Goal: Task Accomplishment & Management: Use online tool/utility

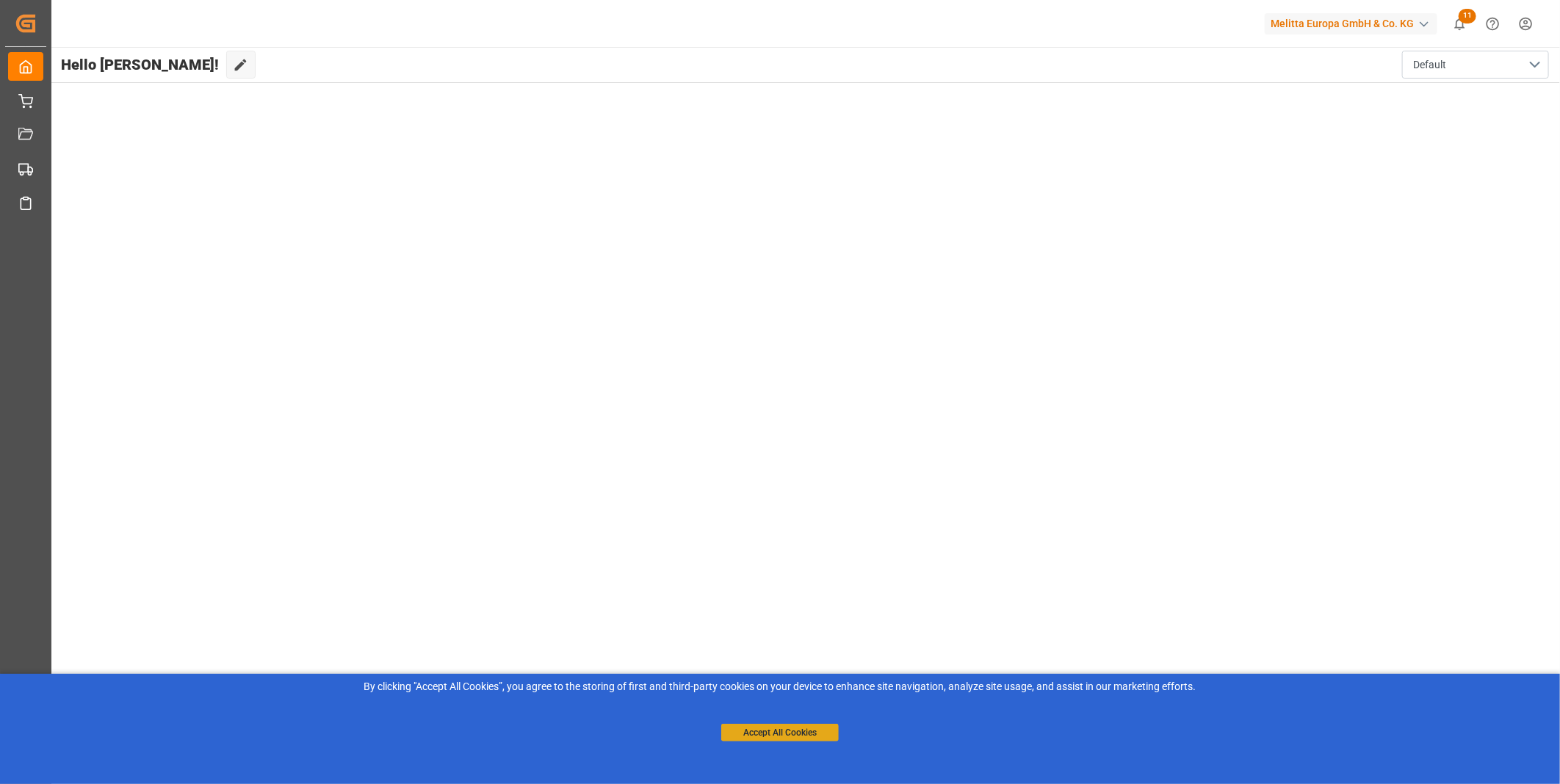
click at [755, 737] on button "Accept All Cookies" at bounding box center [780, 732] width 118 height 17
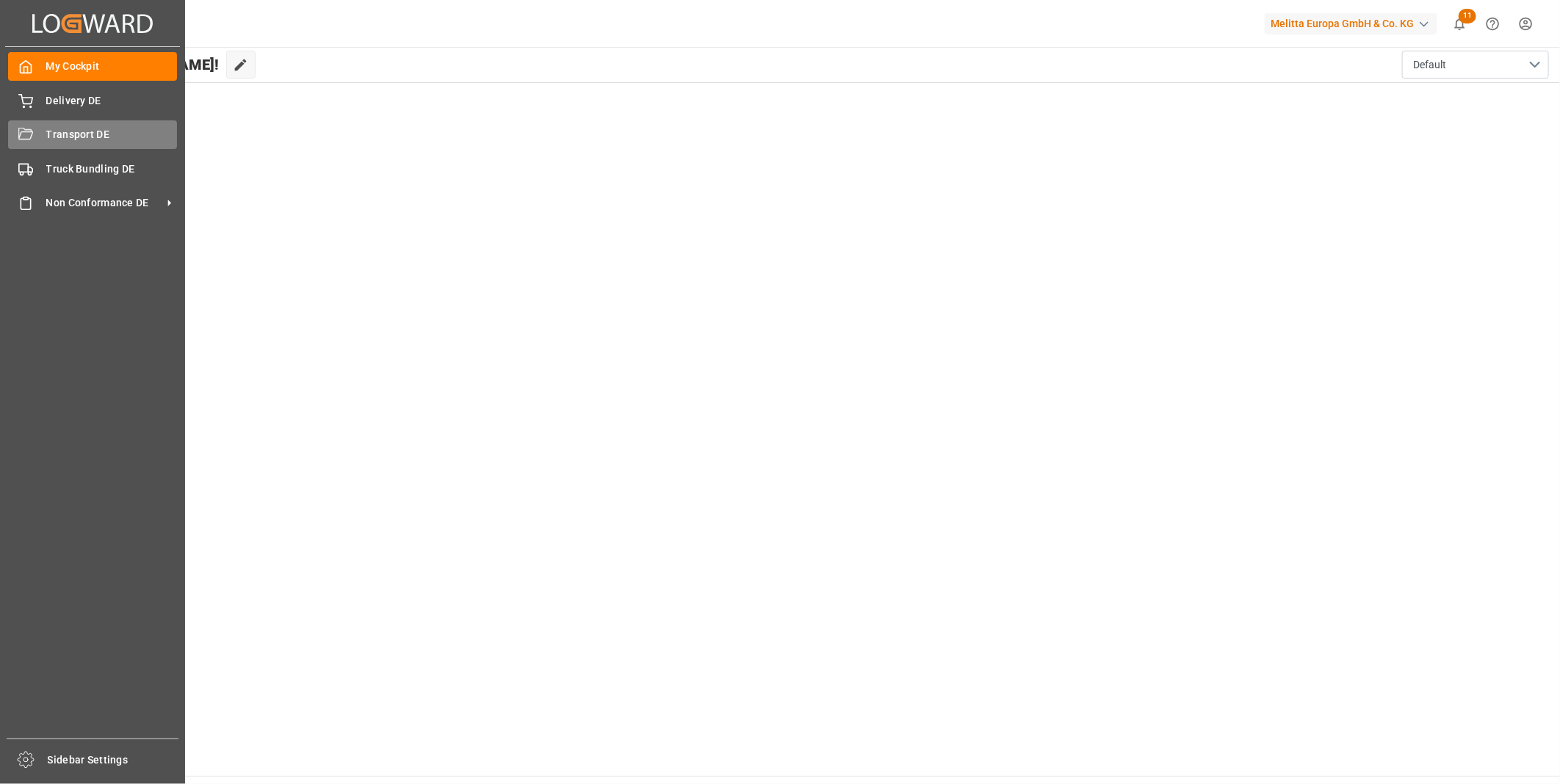
click at [38, 139] on div "Transport DE Transport DE" at bounding box center [92, 134] width 169 height 29
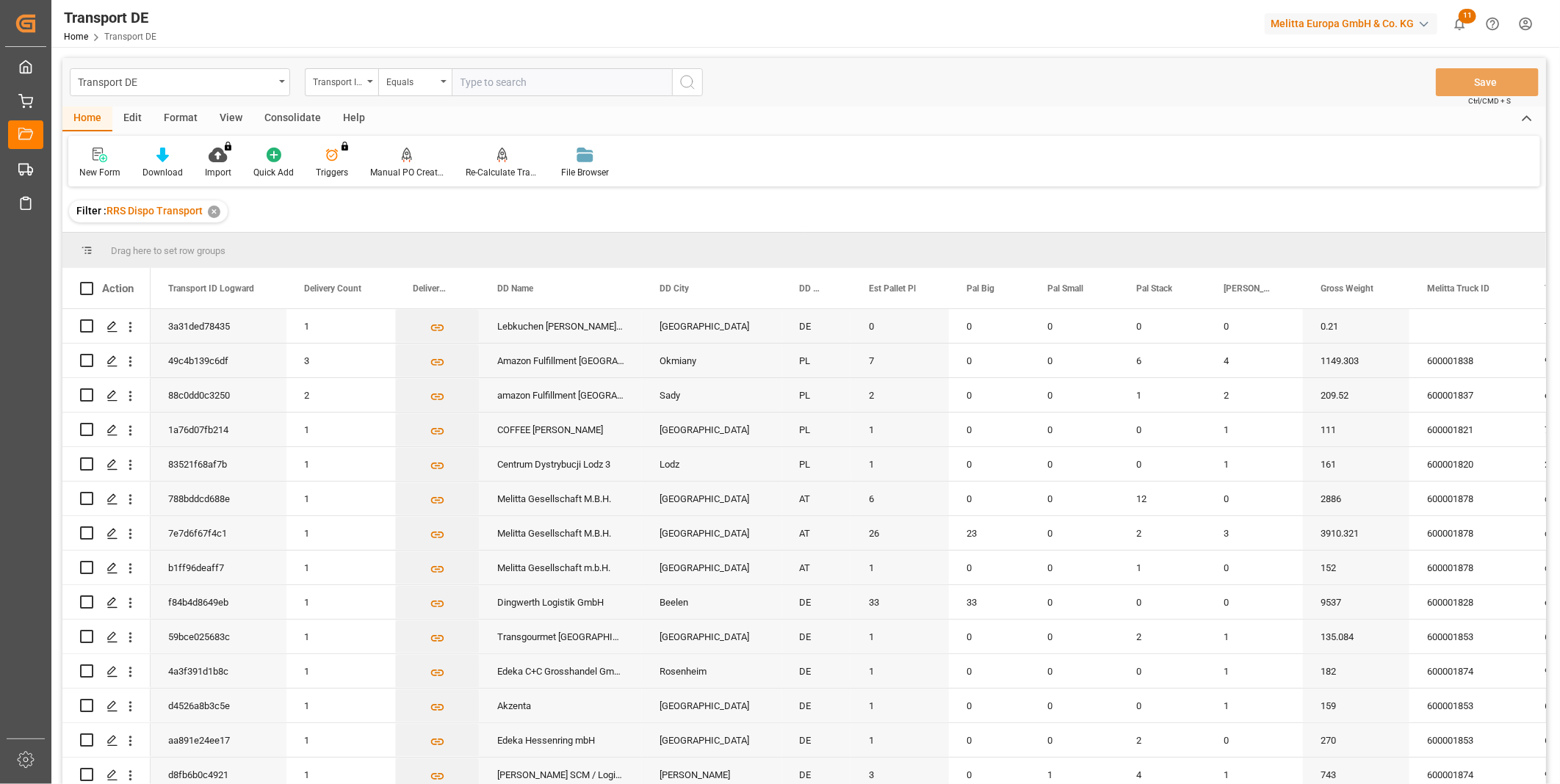
click at [295, 115] on div "Consolidate" at bounding box center [292, 119] width 78 height 25
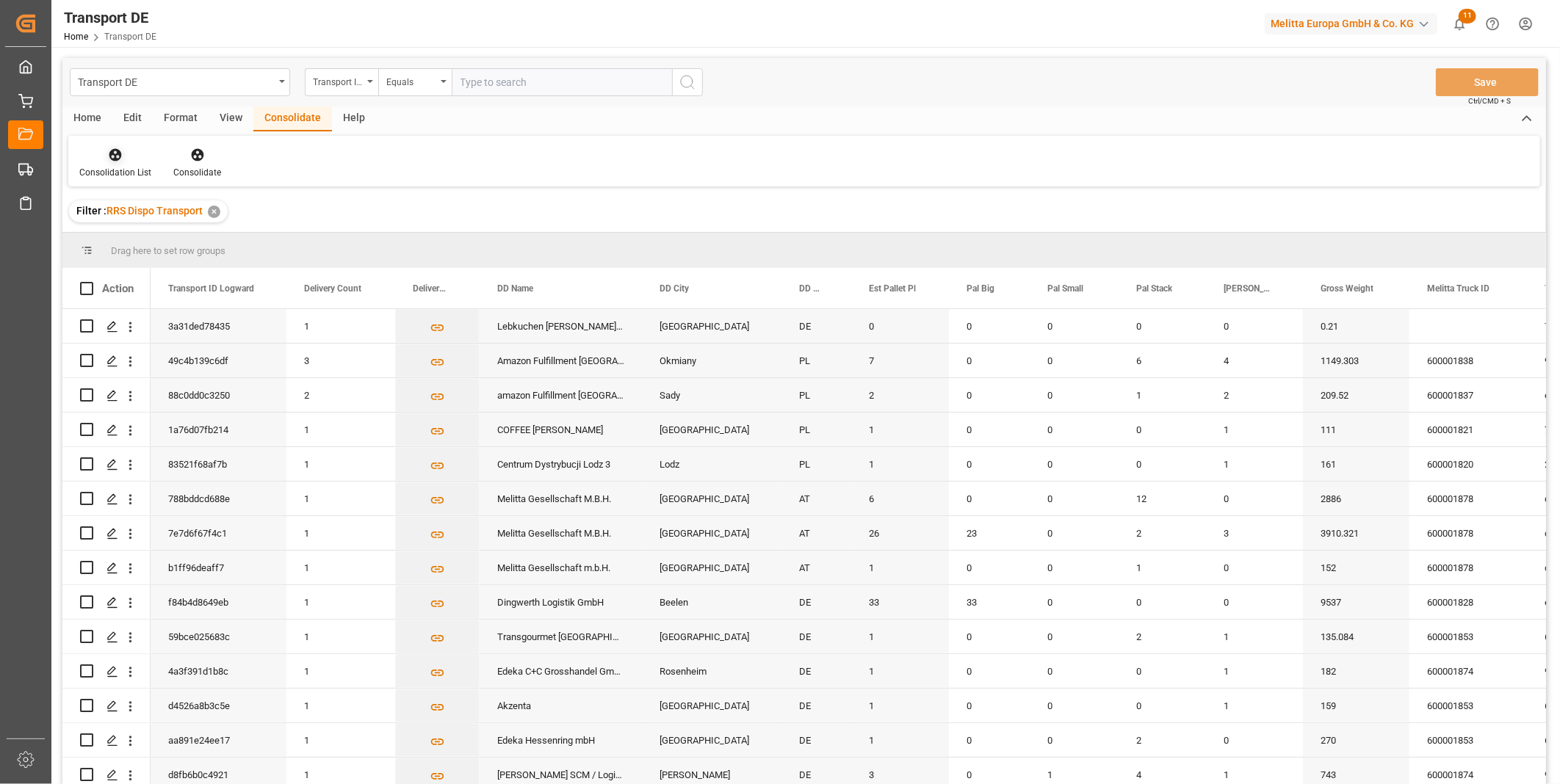
click at [98, 156] on div at bounding box center [114, 154] width 72 height 16
click at [196, 267] on div "Truck Bundling RRS Dispo Export" at bounding box center [167, 268] width 152 height 16
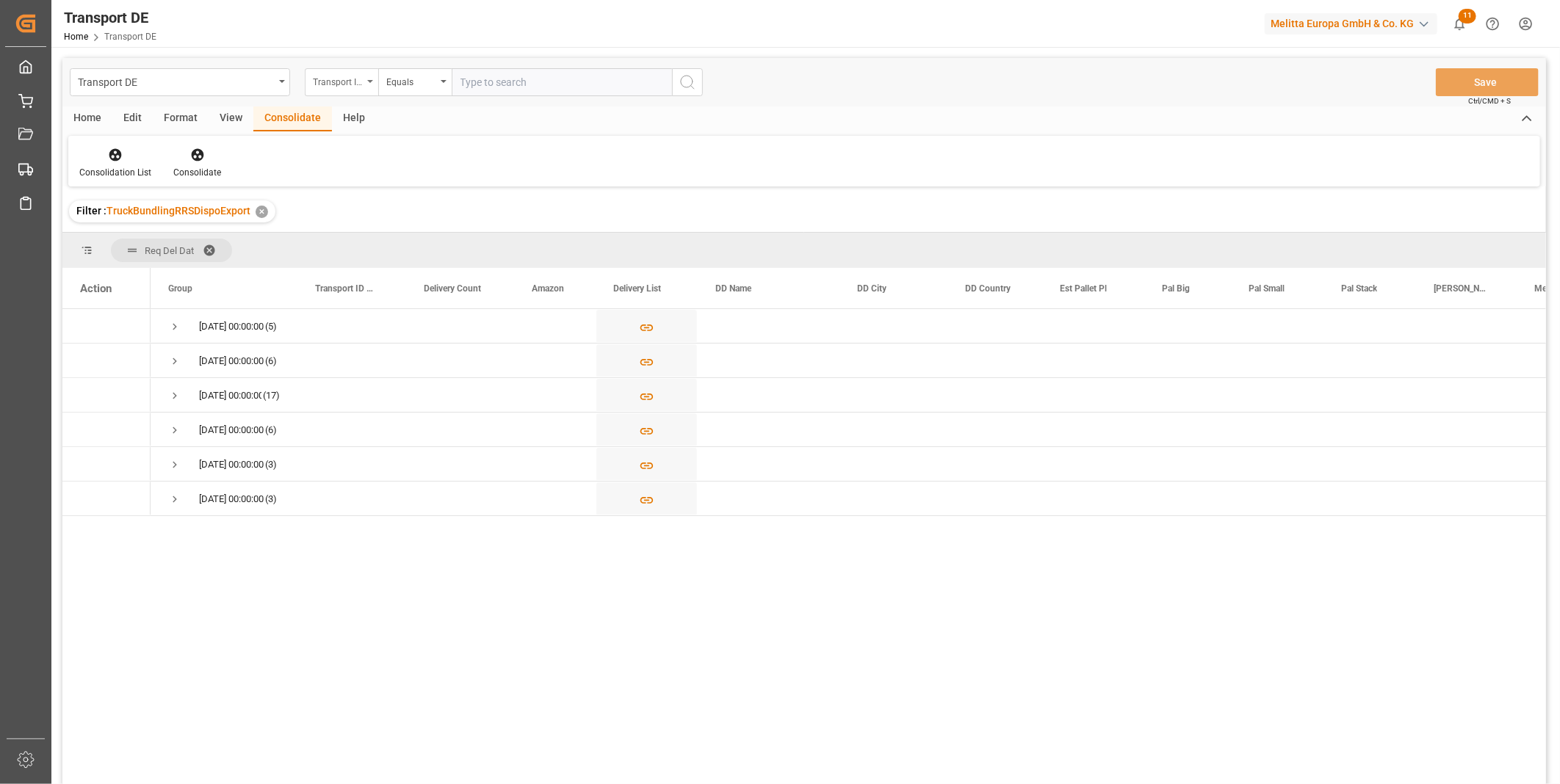
click at [370, 77] on div "Transport ID Logward" at bounding box center [341, 82] width 73 height 28
type input "route"
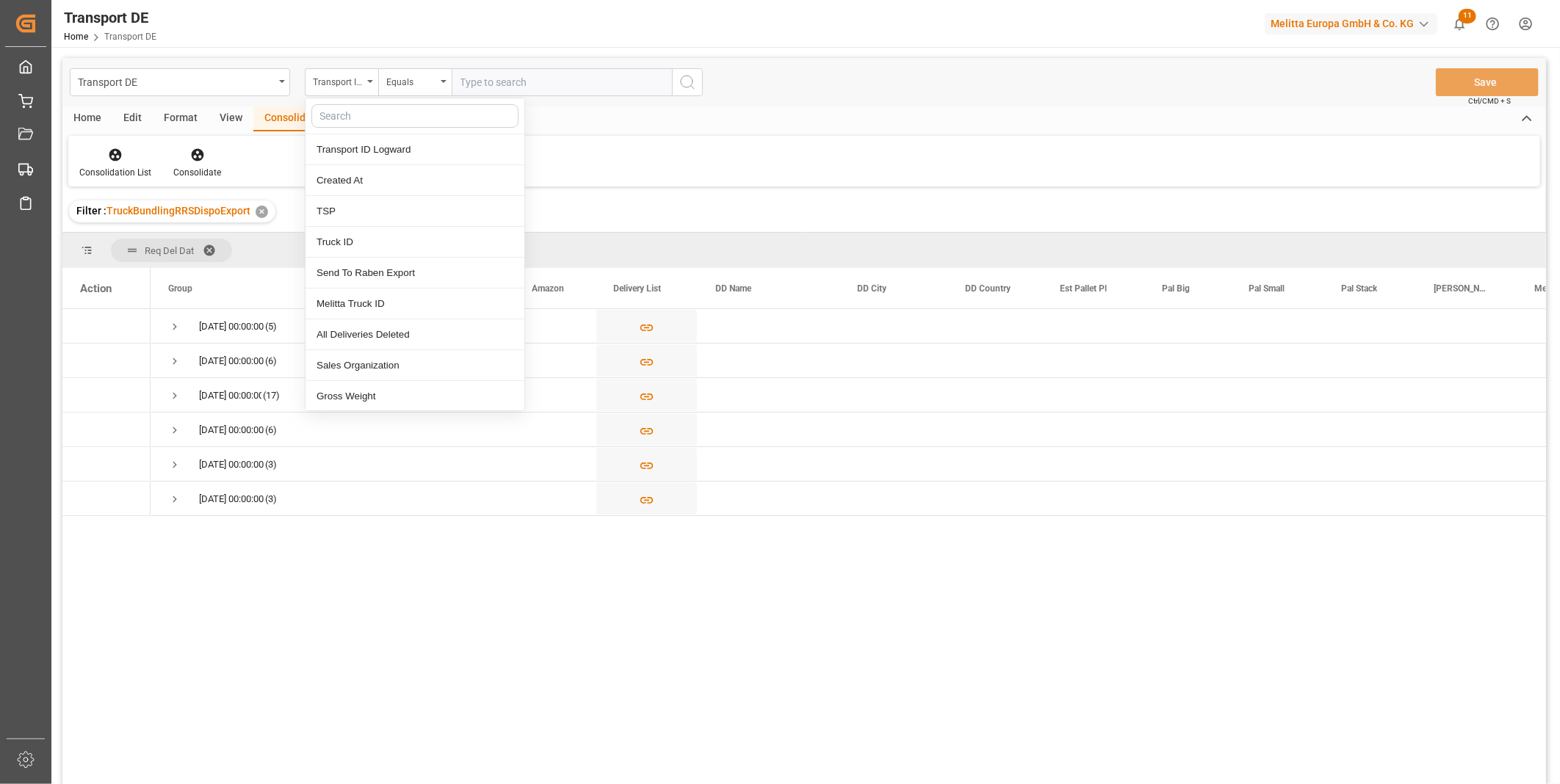
drag, startPoint x: 272, startPoint y: 166, endPoint x: 372, endPoint y: 115, distance: 112.3
click at [372, 115] on input "text" at bounding box center [414, 116] width 207 height 24
type input "route"
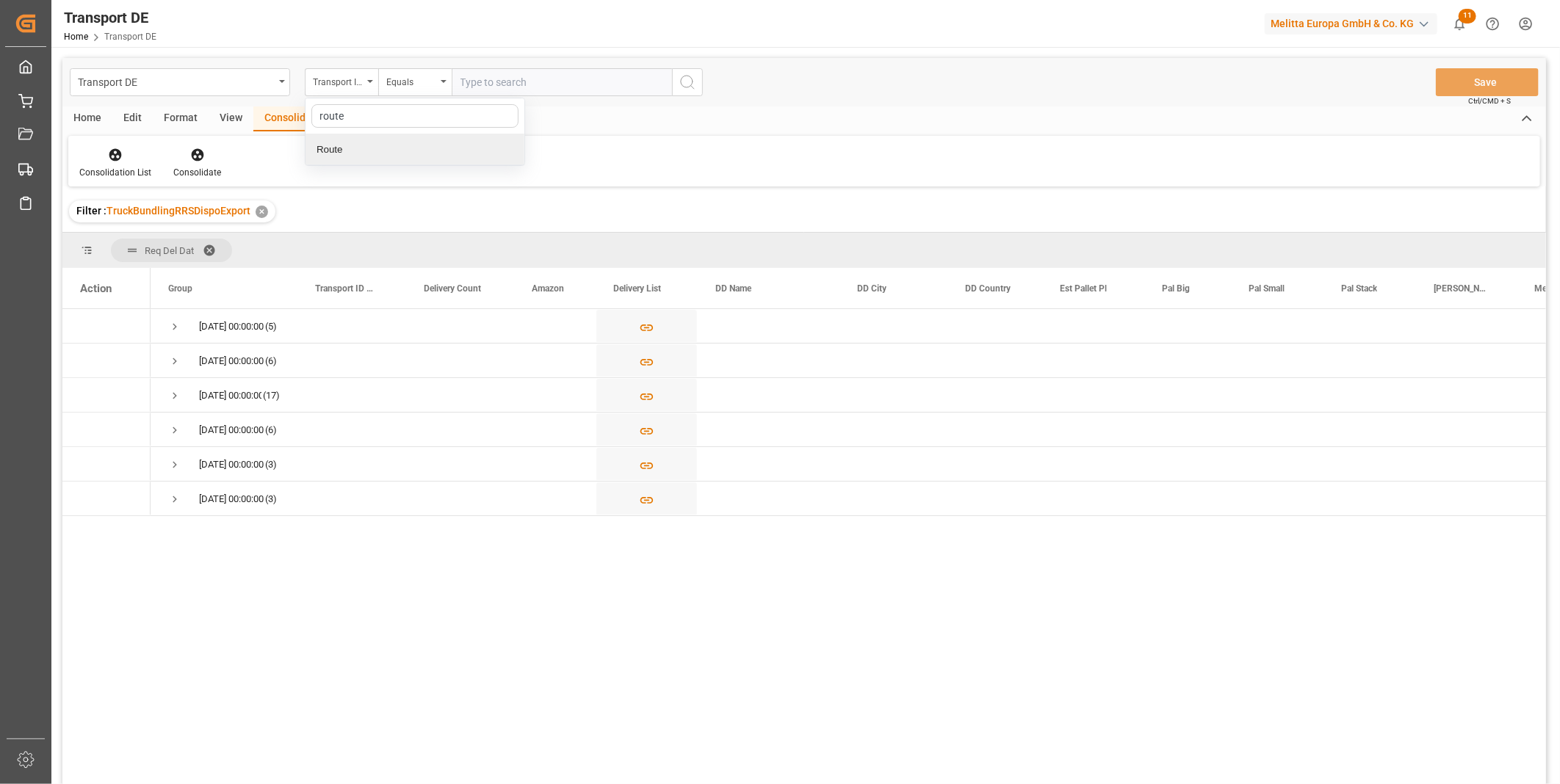
click at [343, 144] on div "Route" at bounding box center [415, 149] width 219 height 30
click at [420, 78] on div "Equals" at bounding box center [411, 80] width 50 height 17
click at [416, 238] on div "Starts with" at bounding box center [488, 242] width 219 height 30
type input "CZ"
click at [687, 75] on icon "search button" at bounding box center [687, 82] width 17 height 17
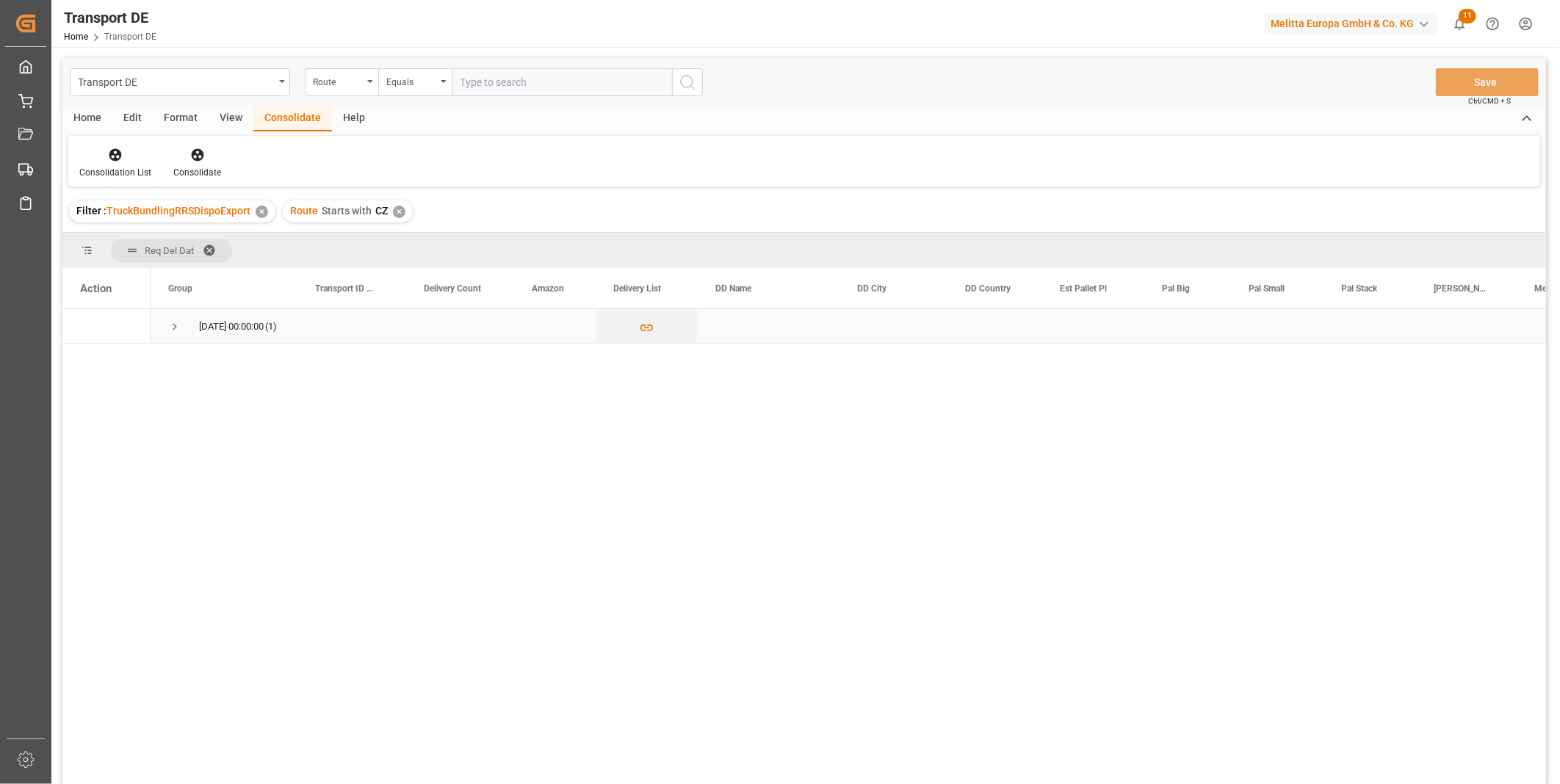
click at [159, 327] on div "[DATE] 00:00:00 (1)" at bounding box center [224, 325] width 147 height 34
click at [171, 326] on span "Press SPACE to select this row." at bounding box center [175, 327] width 13 height 13
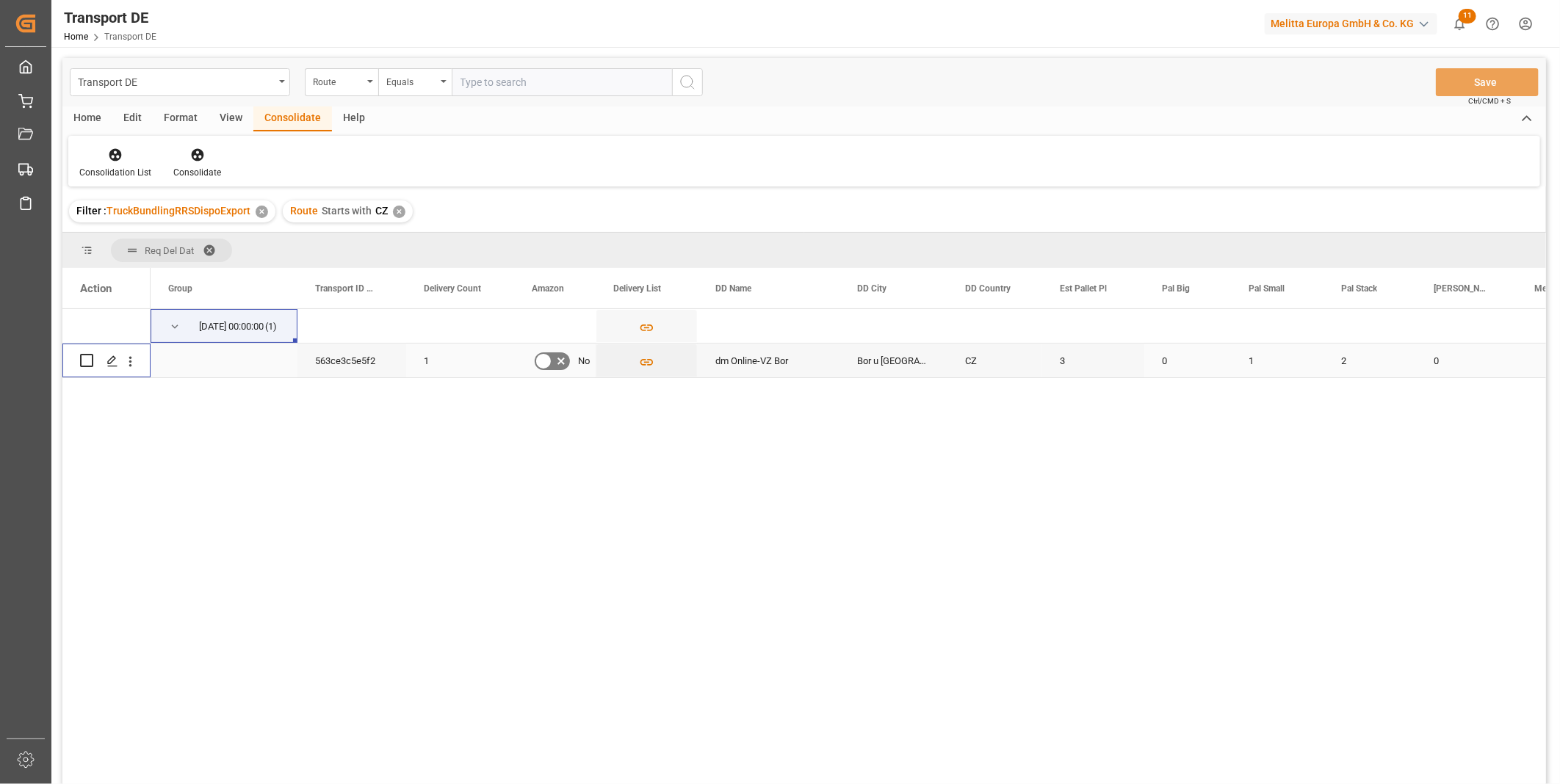
click at [89, 356] on input "Press Space to toggle row selection (unchecked)" at bounding box center [86, 361] width 13 height 13
checkbox input "true"
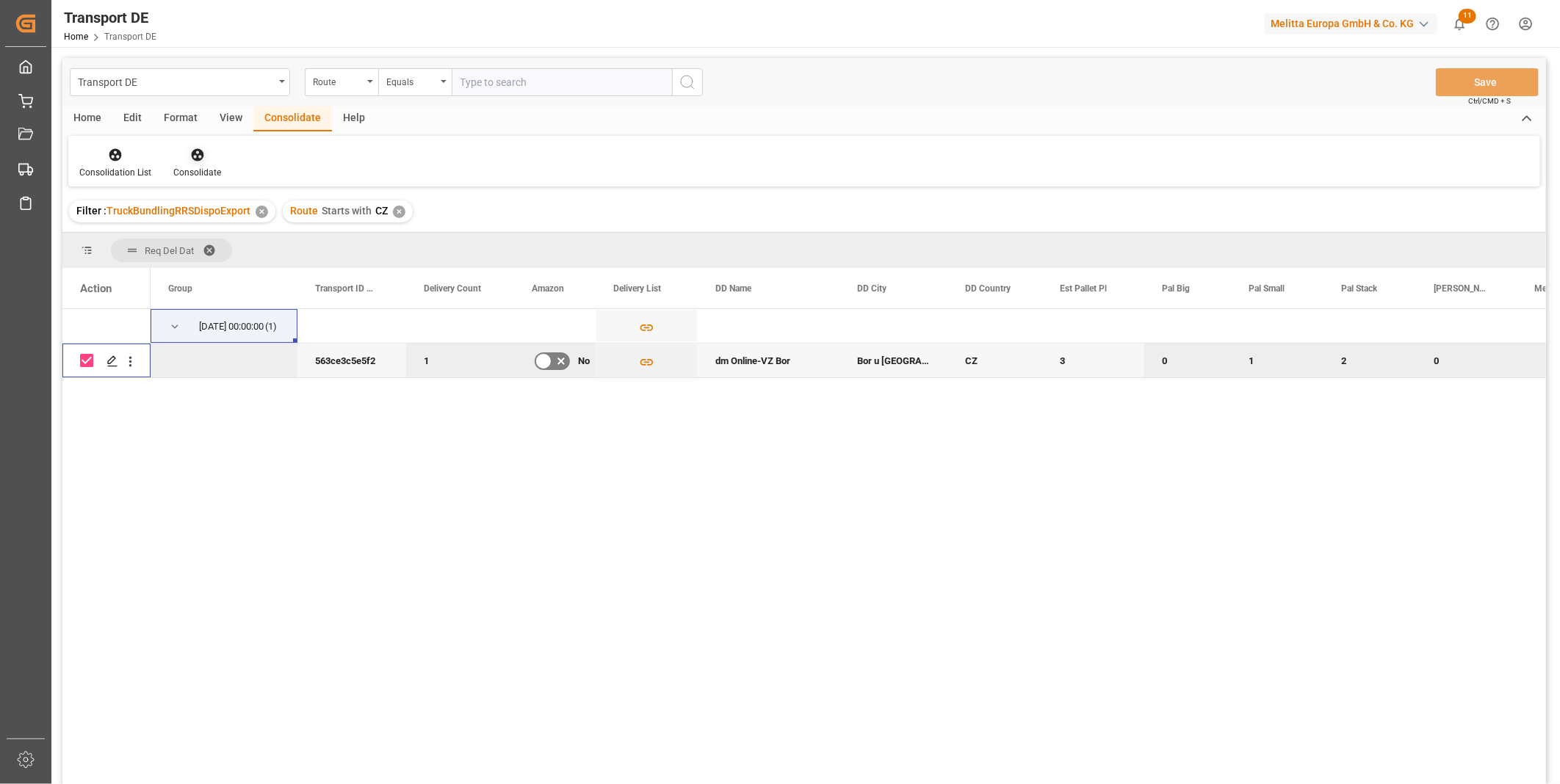
click at [186, 157] on div at bounding box center [197, 154] width 48 height 16
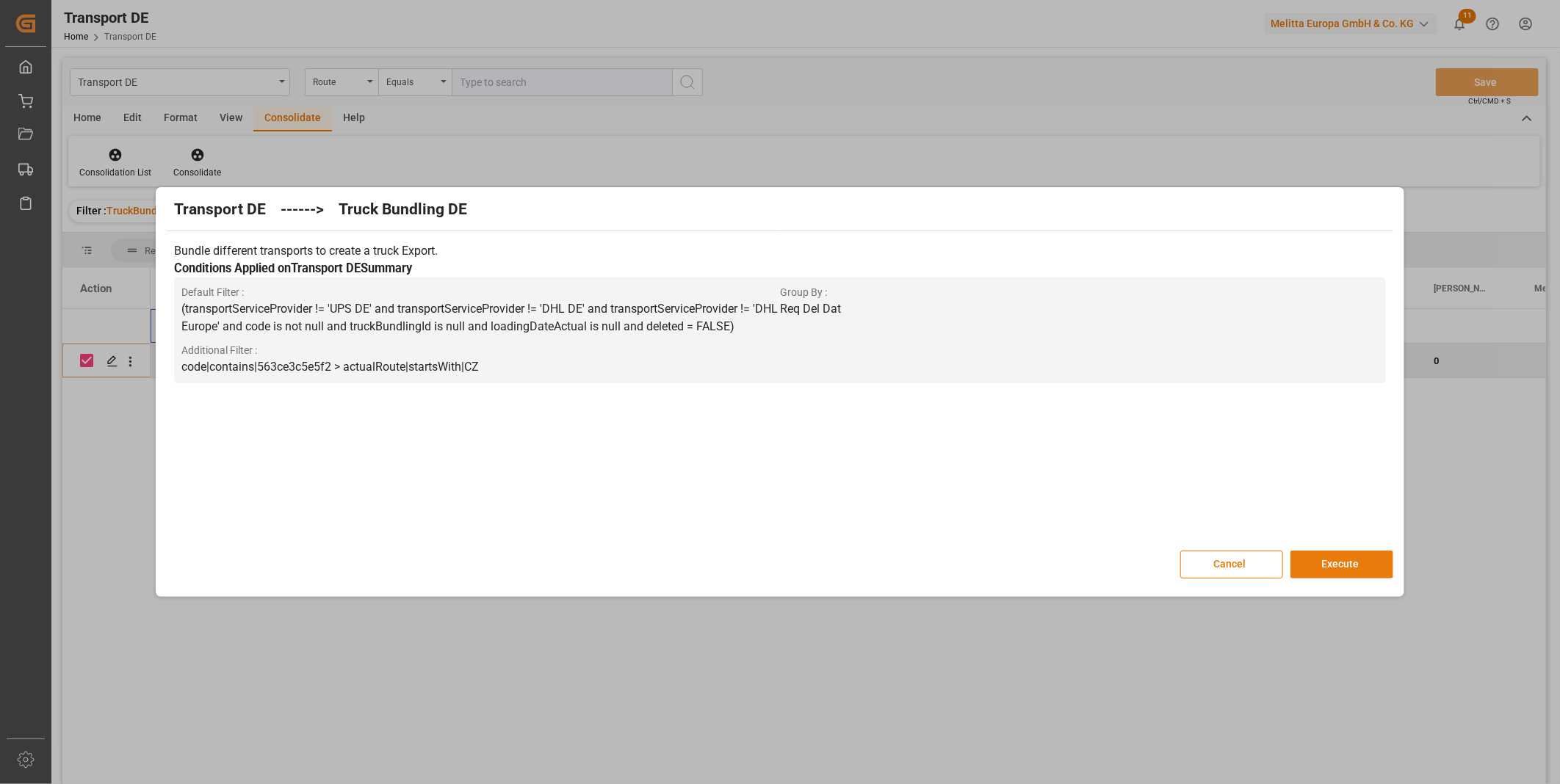
click at [1352, 569] on button "Execute" at bounding box center [1342, 565] width 103 height 28
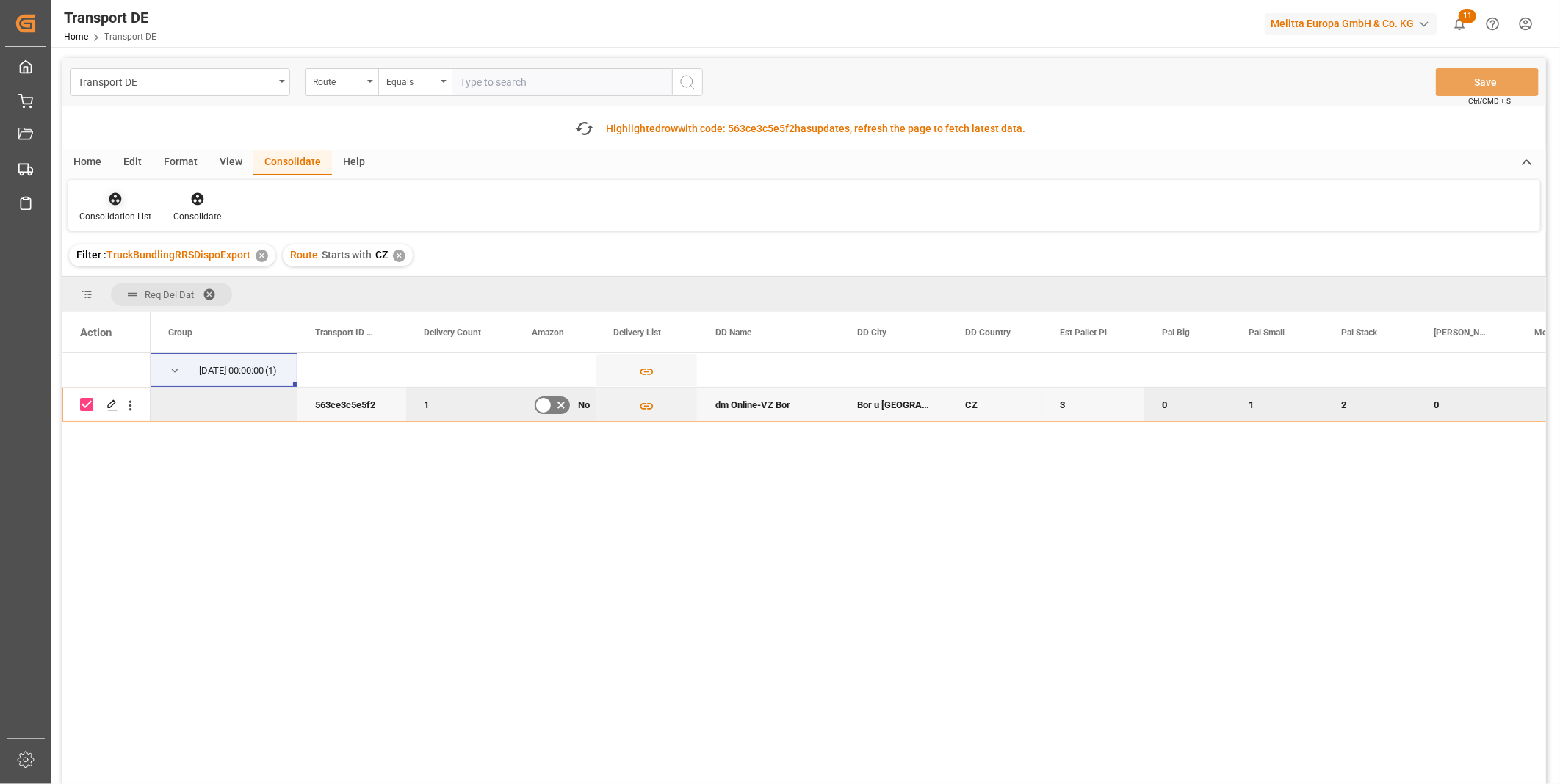
click at [112, 203] on icon at bounding box center [115, 199] width 12 height 12
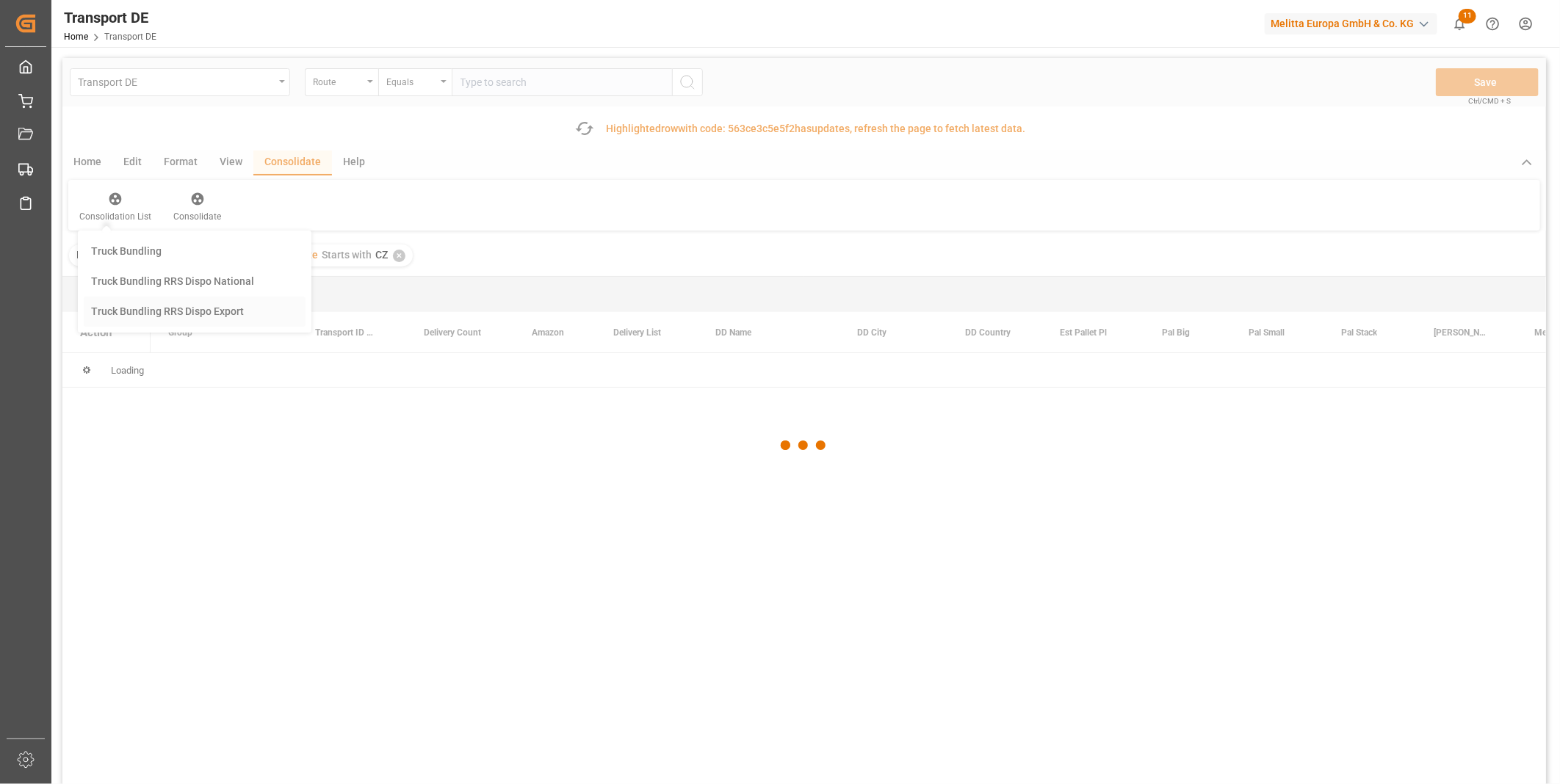
click at [184, 310] on div "Transport DE Route Equals Save Ctrl/CMD + S Fetch latest updates Highlighted ro…" at bounding box center [804, 462] width 1483 height 810
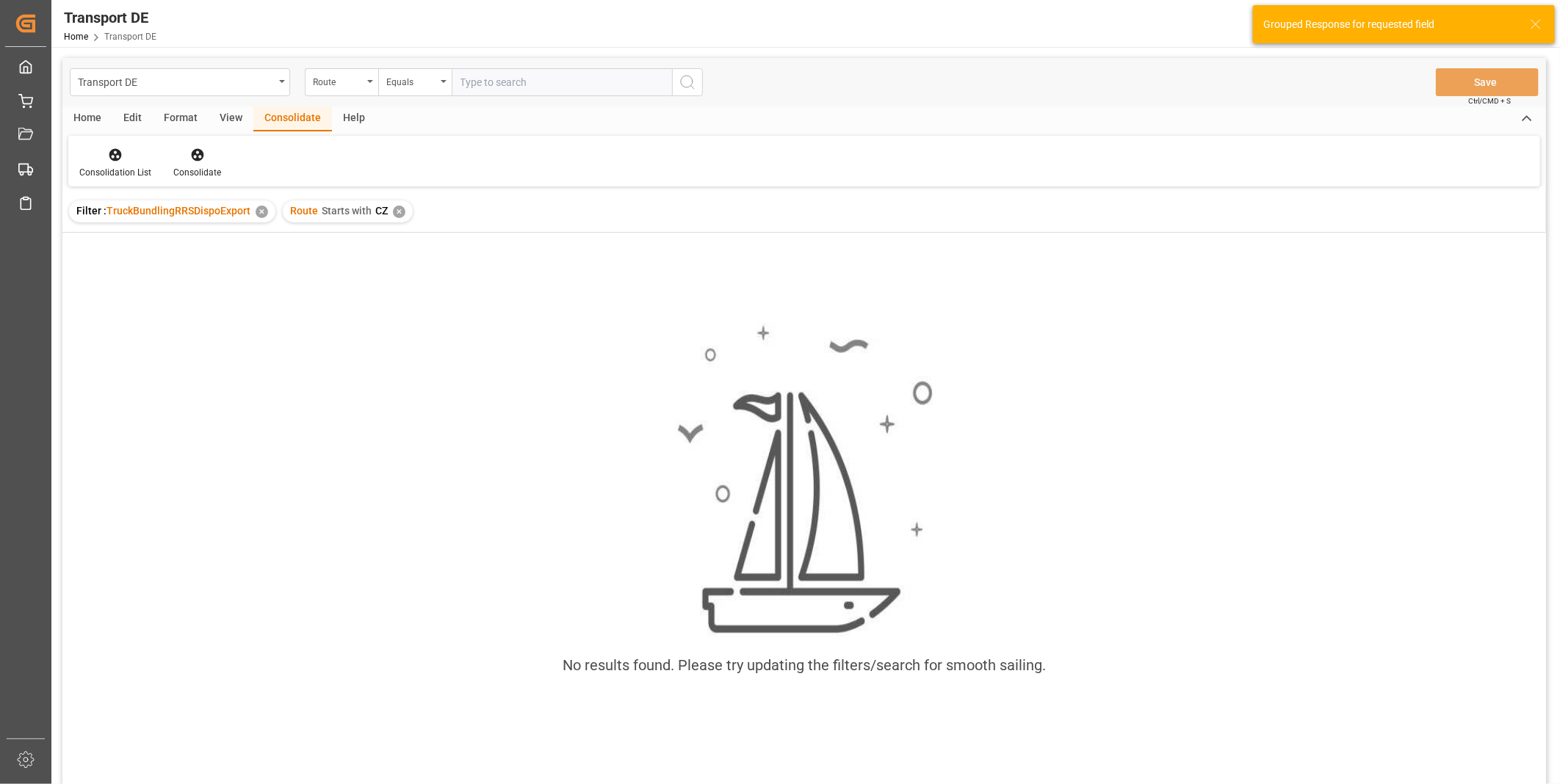
click at [398, 217] on div "Route Starts with CZ ✕" at bounding box center [348, 211] width 130 height 22
click at [399, 213] on div "✕" at bounding box center [399, 212] width 12 height 12
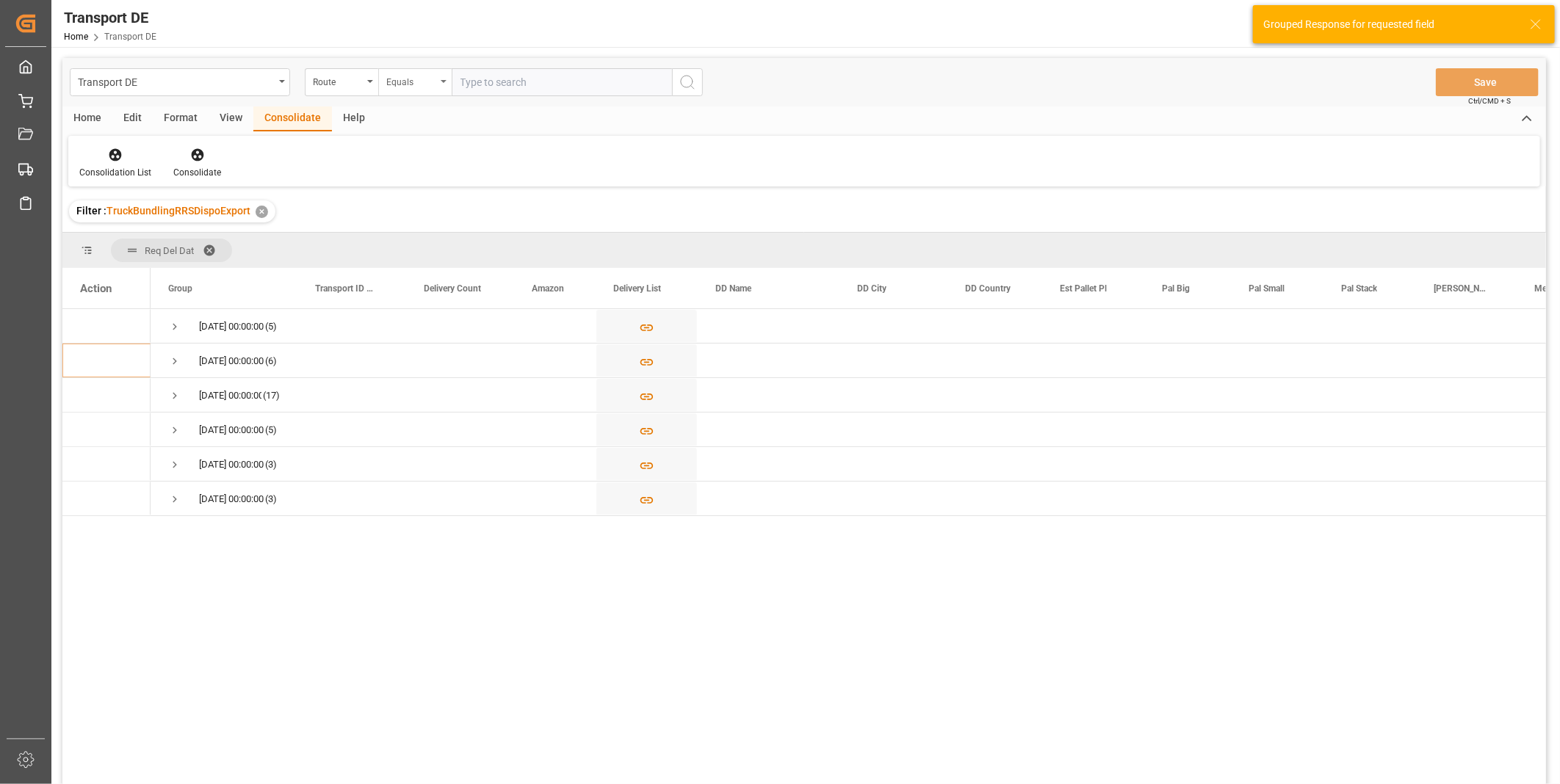
click at [423, 83] on div "Equals" at bounding box center [411, 80] width 50 height 17
click at [423, 240] on div "Starts with" at bounding box center [488, 242] width 219 height 30
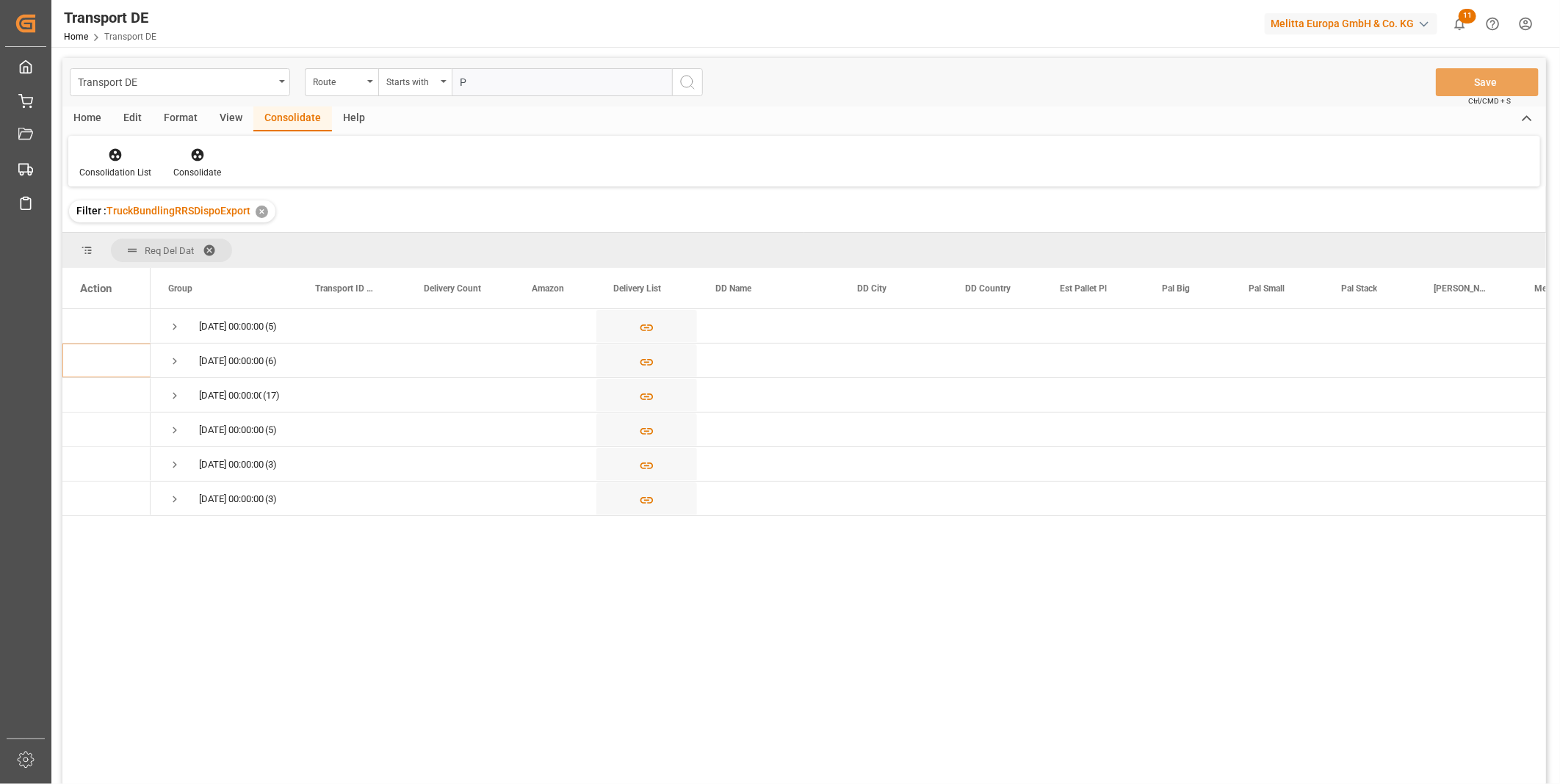
type input "PL"
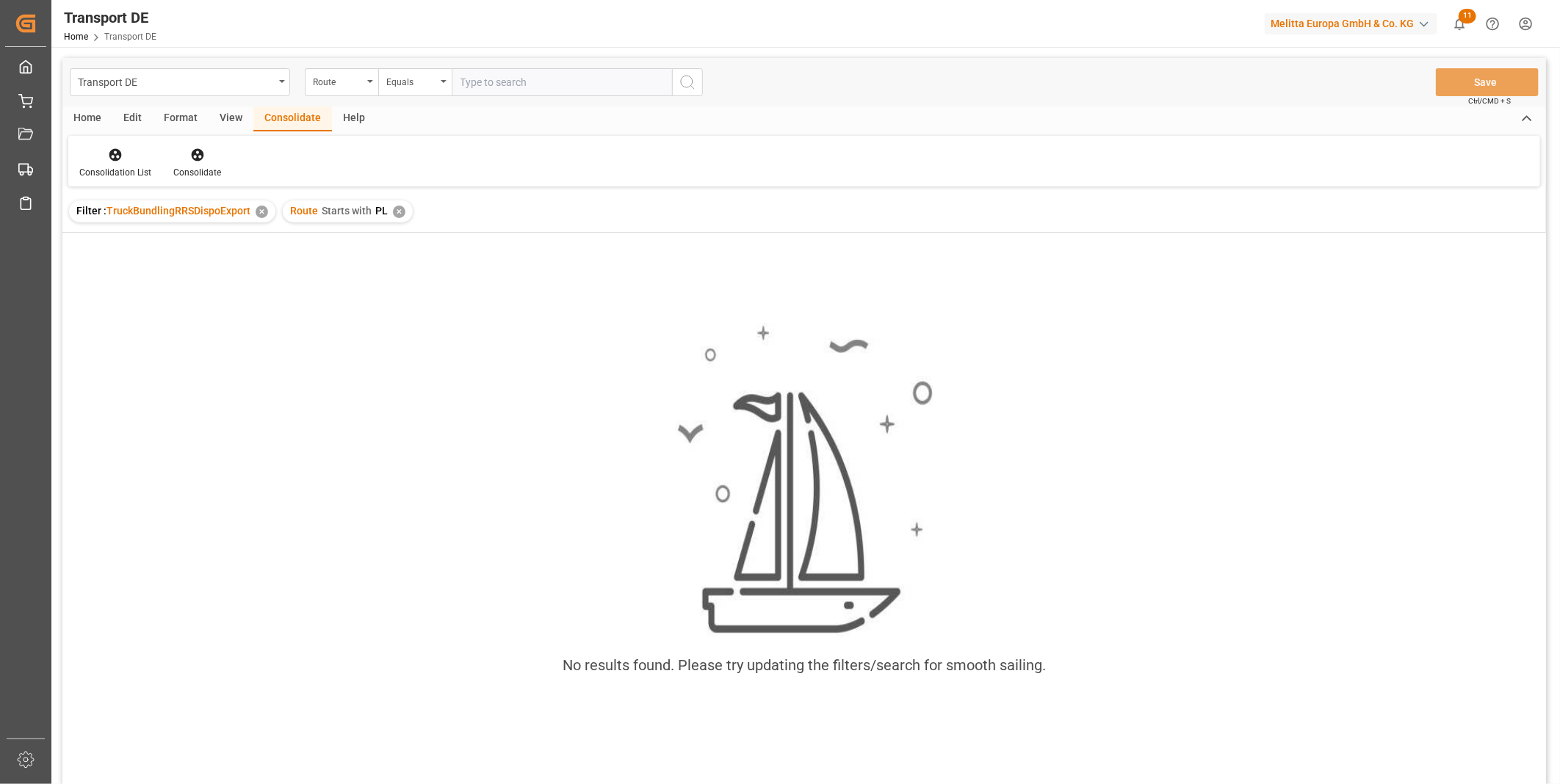
click at [398, 207] on div "✕" at bounding box center [399, 212] width 12 height 12
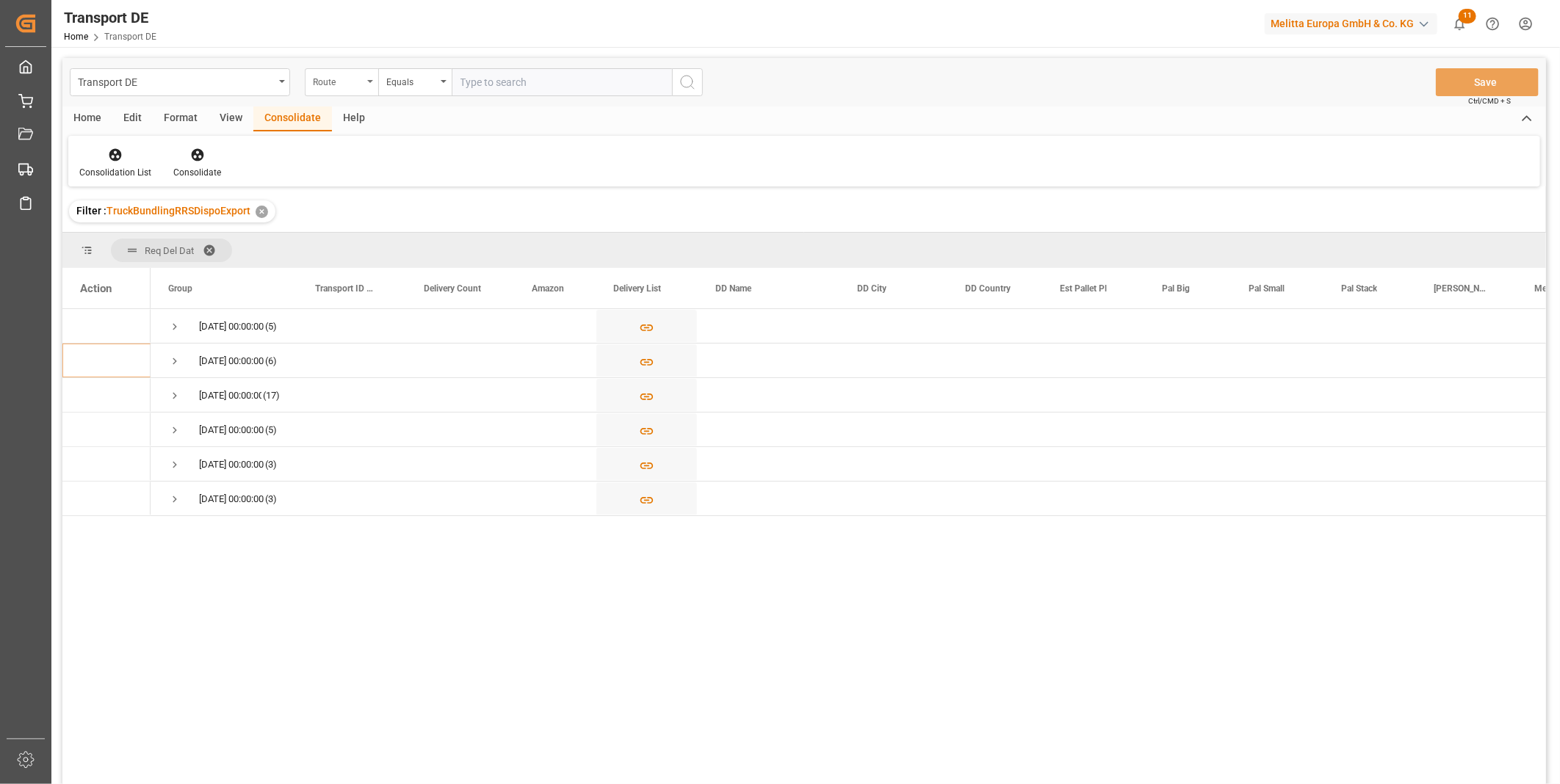
click at [353, 83] on div "Route" at bounding box center [338, 80] width 50 height 17
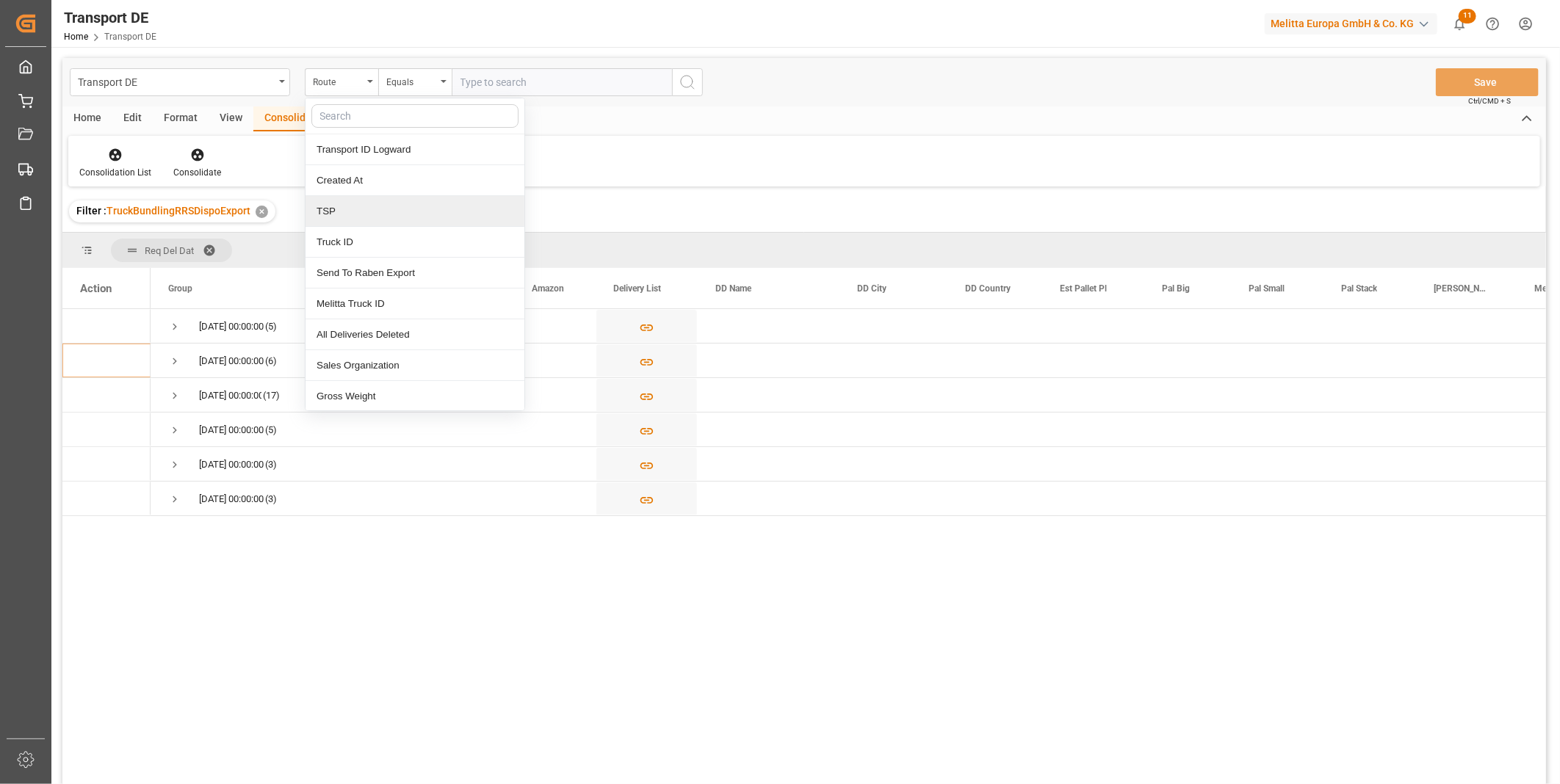
click at [343, 217] on div "TSP" at bounding box center [415, 211] width 219 height 30
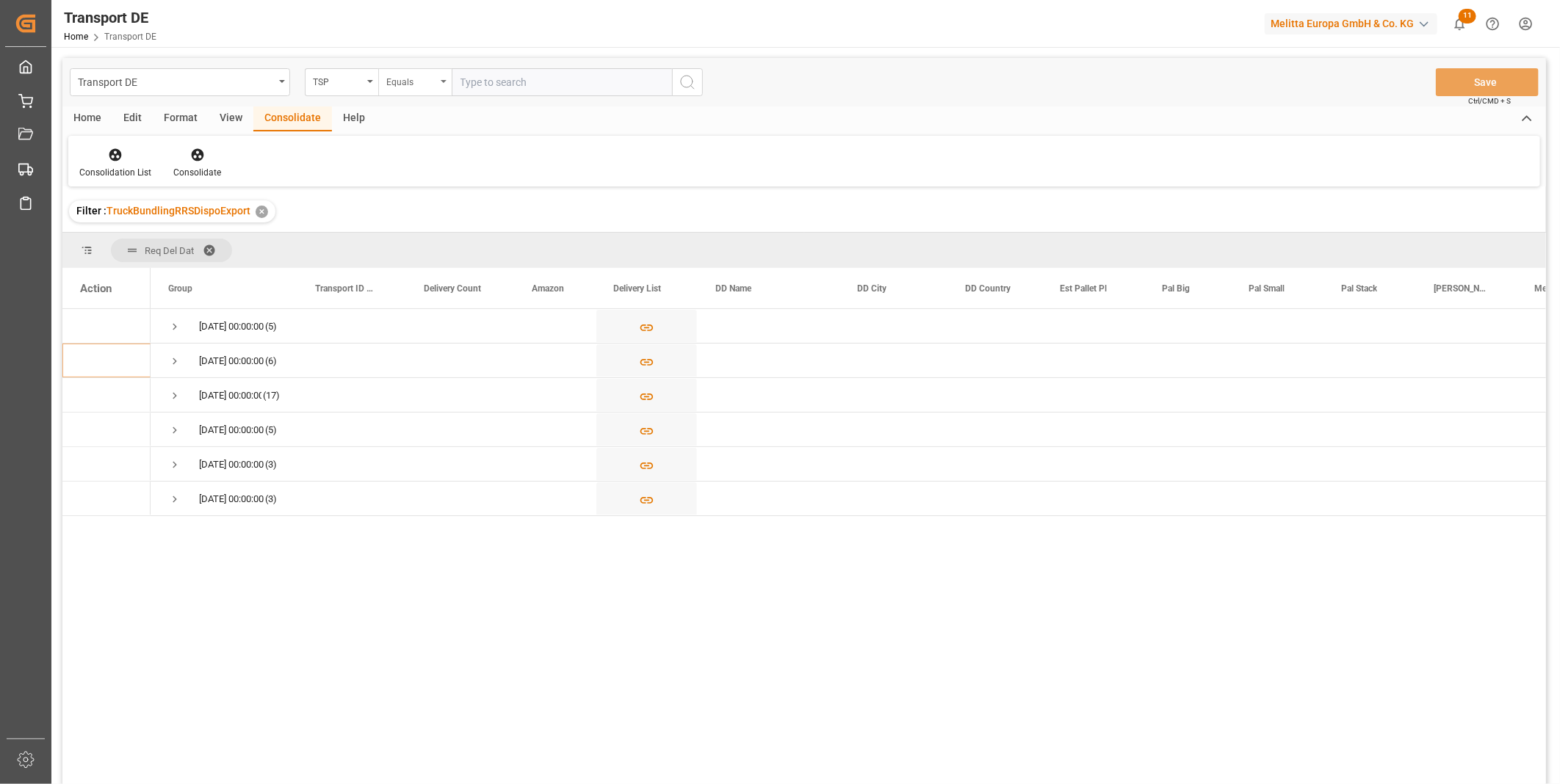
click at [399, 78] on div "Equals" at bounding box center [411, 80] width 50 height 17
click at [531, 78] on input "text" at bounding box center [561, 82] width 220 height 28
type input "DACHSER COF FOODSERVICE"
click at [162, 336] on div "[DATE] 00:00:00 (1)" at bounding box center [224, 325] width 147 height 34
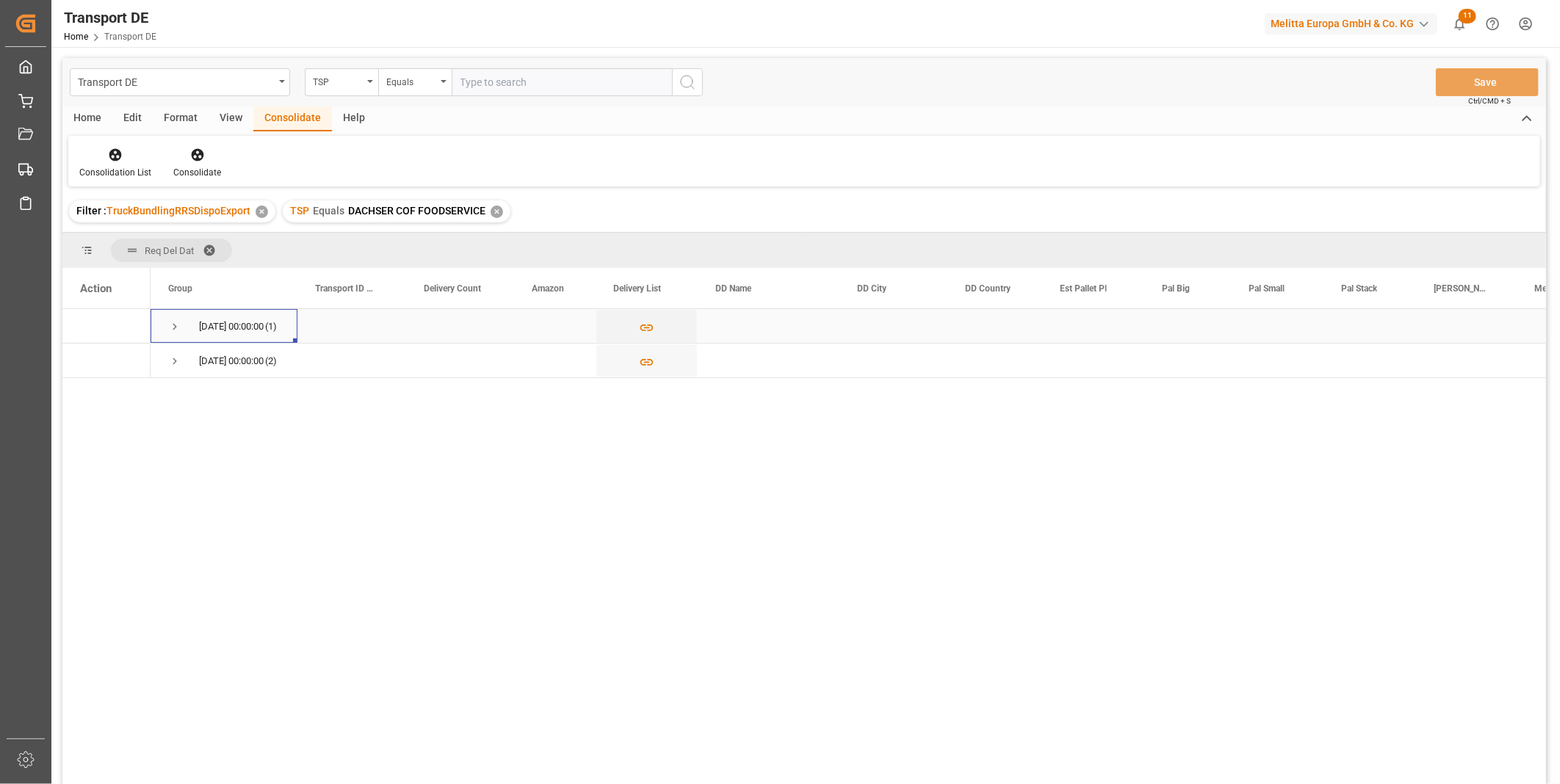
click at [168, 329] on span "Press SPACE to select this row." at bounding box center [175, 327] width 13 height 13
click at [81, 362] on input "Press Space to toggle row selection (unchecked)" at bounding box center [86, 361] width 13 height 13
checkbox input "true"
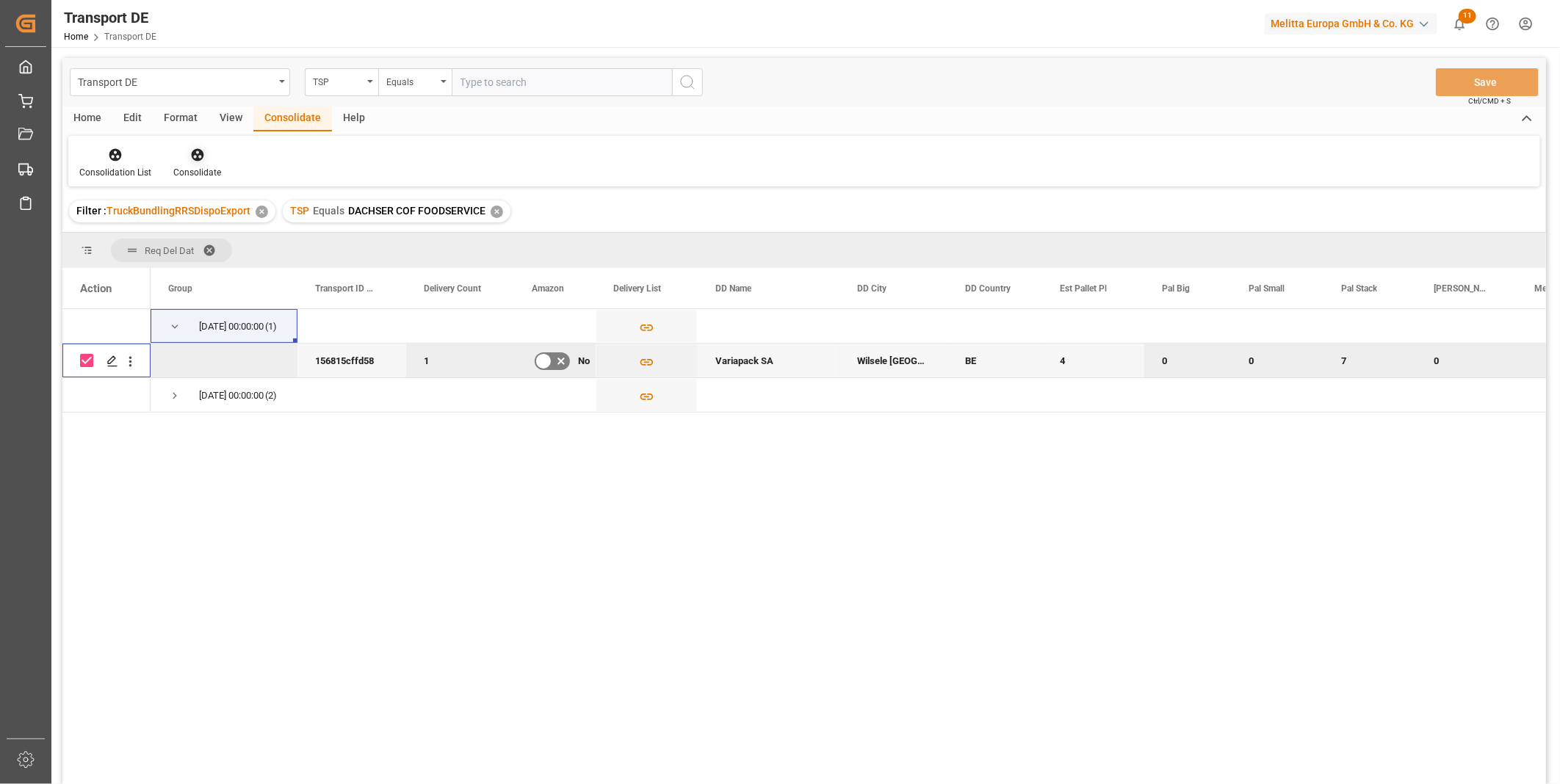
click at [203, 157] on div at bounding box center [197, 154] width 48 height 16
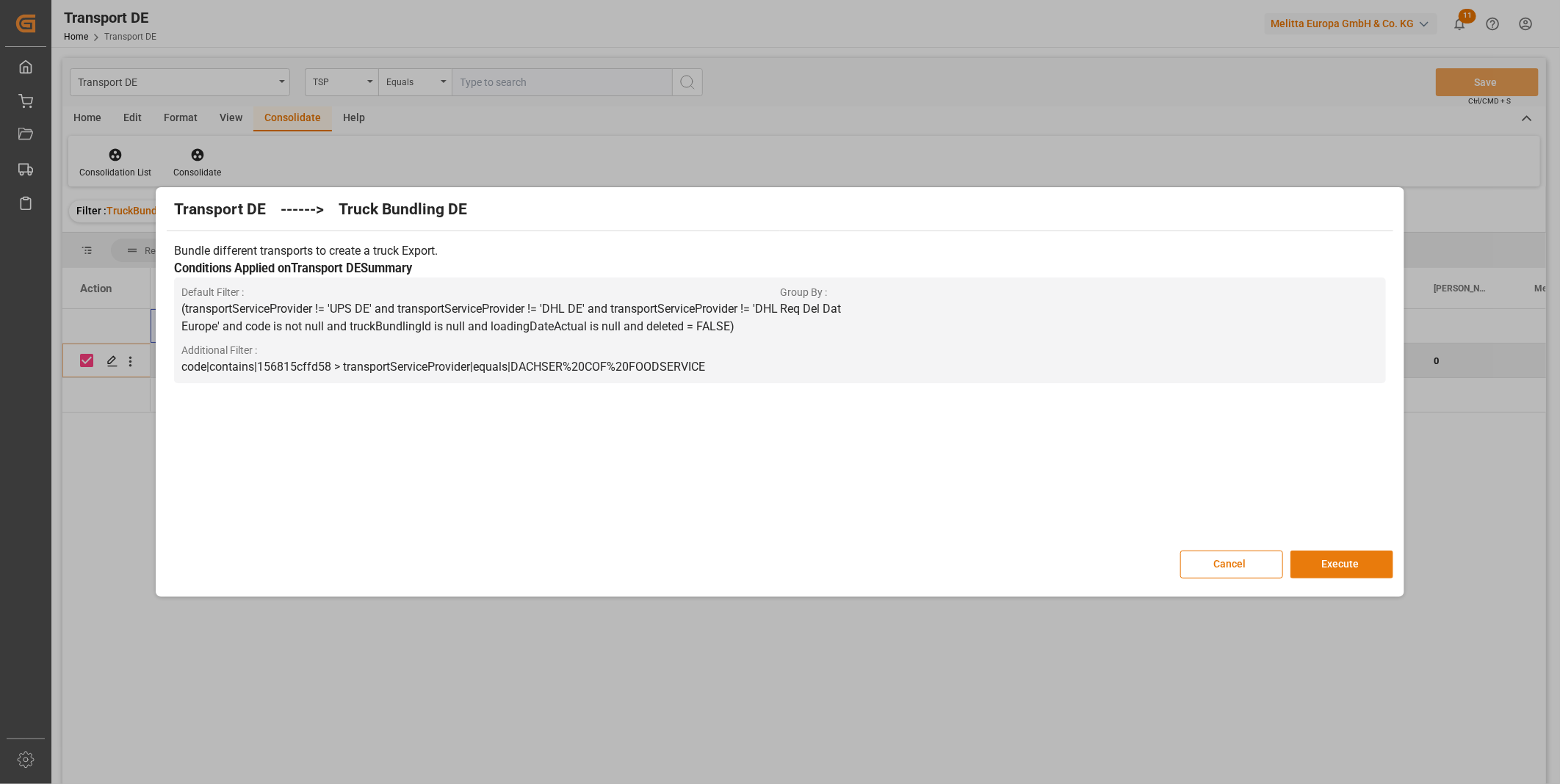
click at [1347, 572] on button "Execute" at bounding box center [1342, 565] width 103 height 28
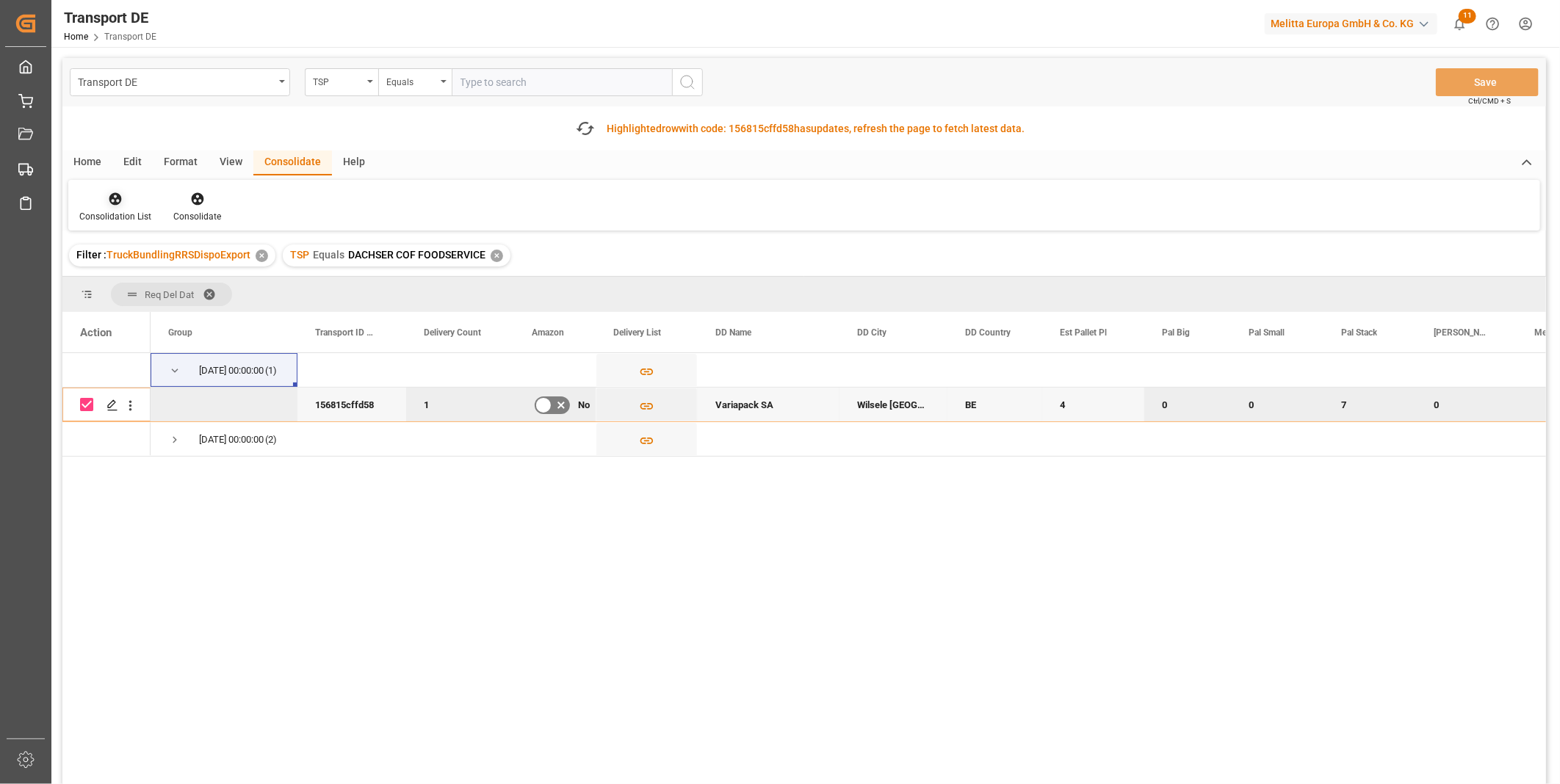
click at [114, 196] on icon at bounding box center [115, 199] width 15 height 15
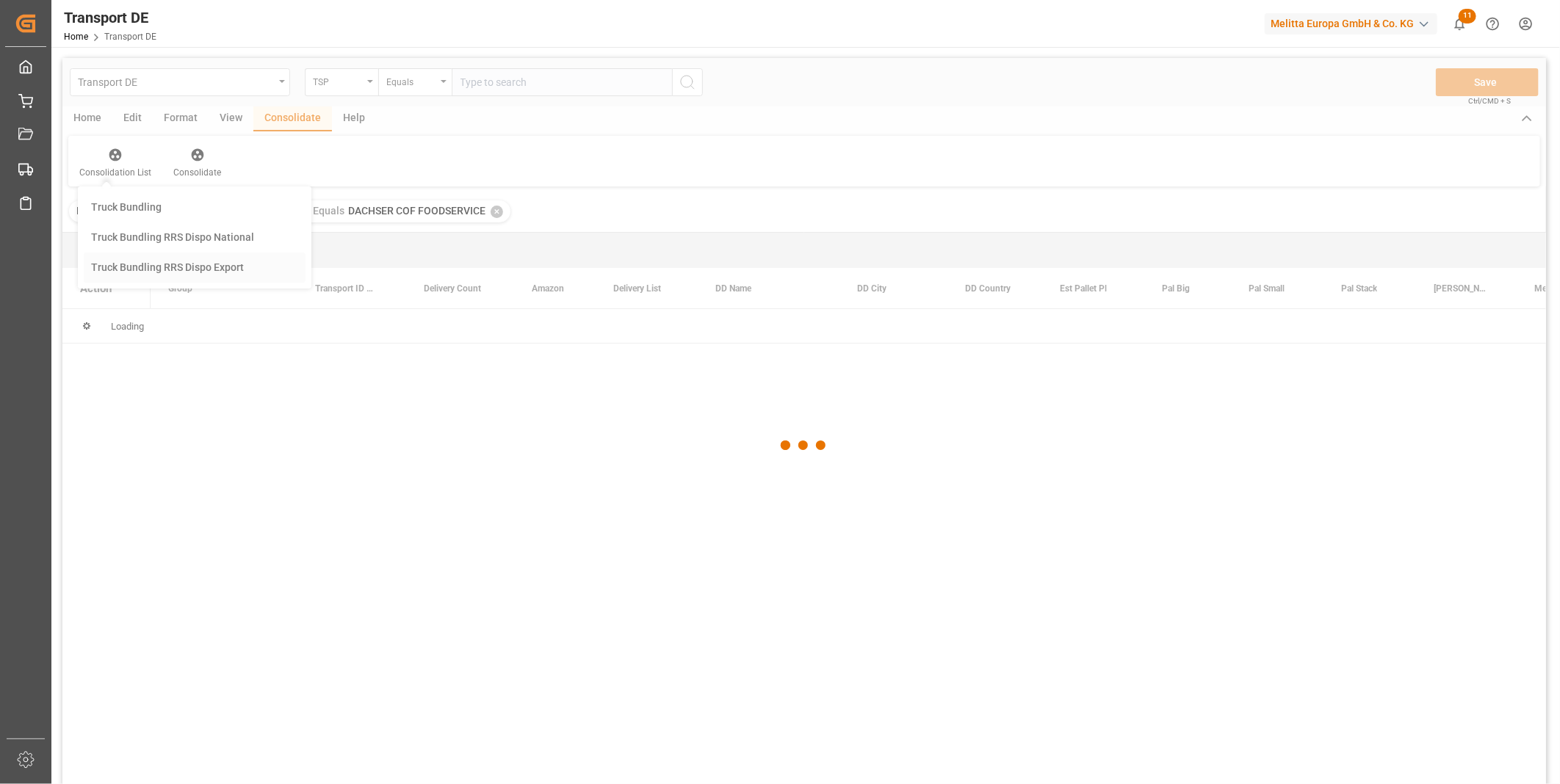
click at [138, 304] on div "Transport DE TSP Equals Save Ctrl/CMD + S Home Edit Format View Consolidate Hel…" at bounding box center [804, 440] width 1483 height 765
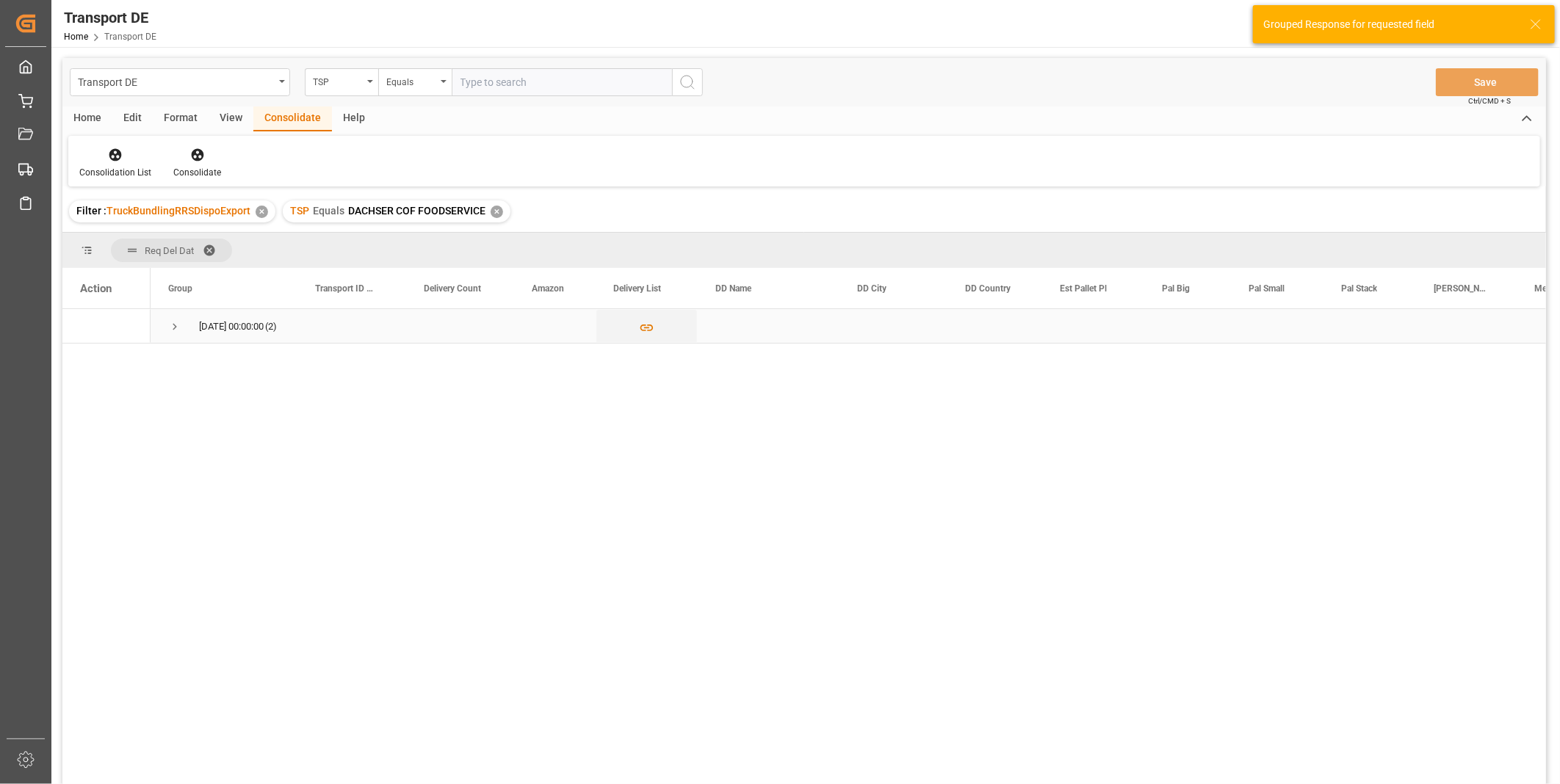
click at [164, 323] on div "[DATE] 00:00:00 (2)" at bounding box center [224, 325] width 147 height 34
click at [170, 325] on span "Press SPACE to select this row." at bounding box center [175, 327] width 13 height 13
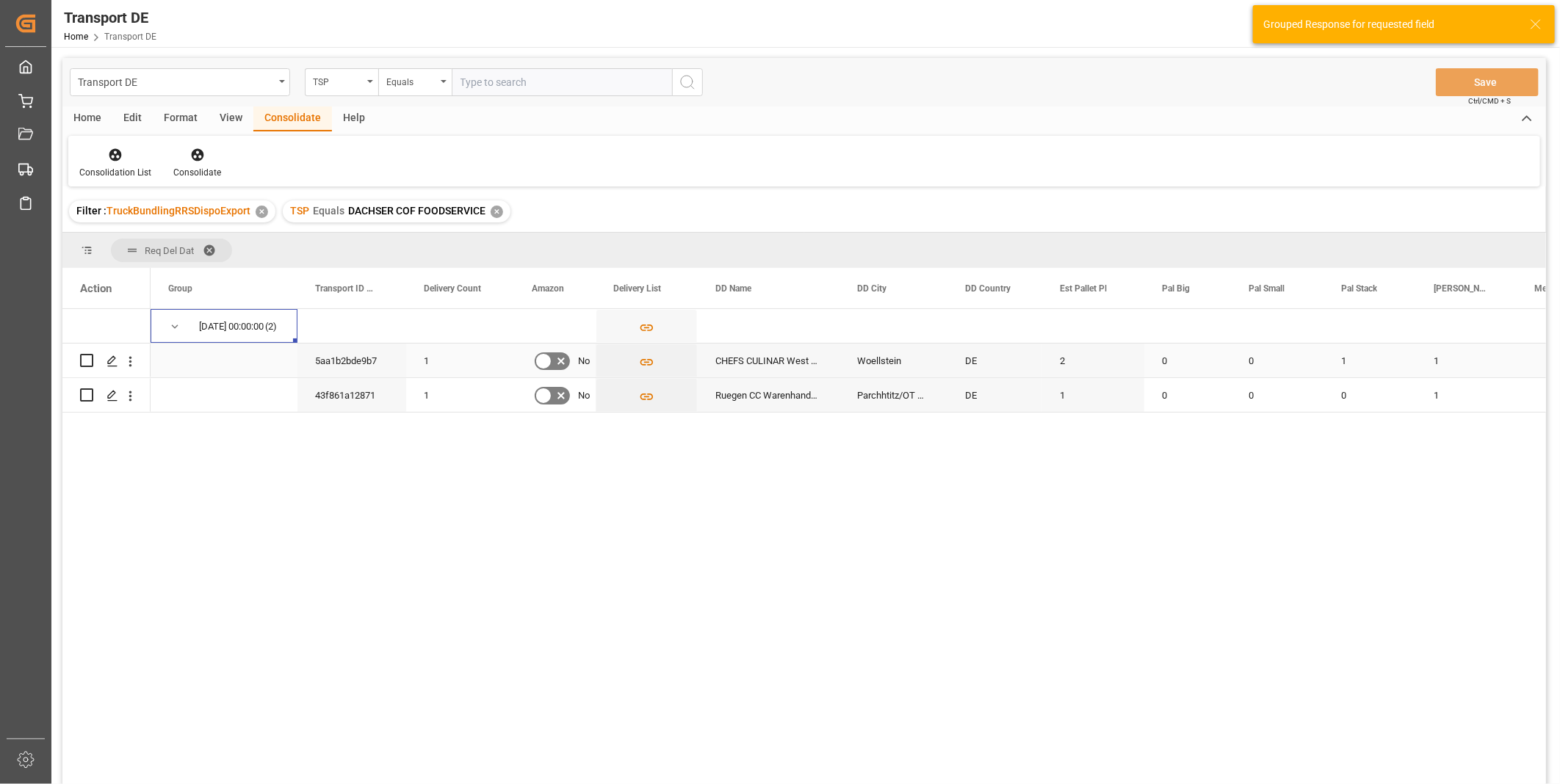
click at [90, 362] on input "Press Space to toggle row selection (unchecked)" at bounding box center [86, 361] width 13 height 13
checkbox input "true"
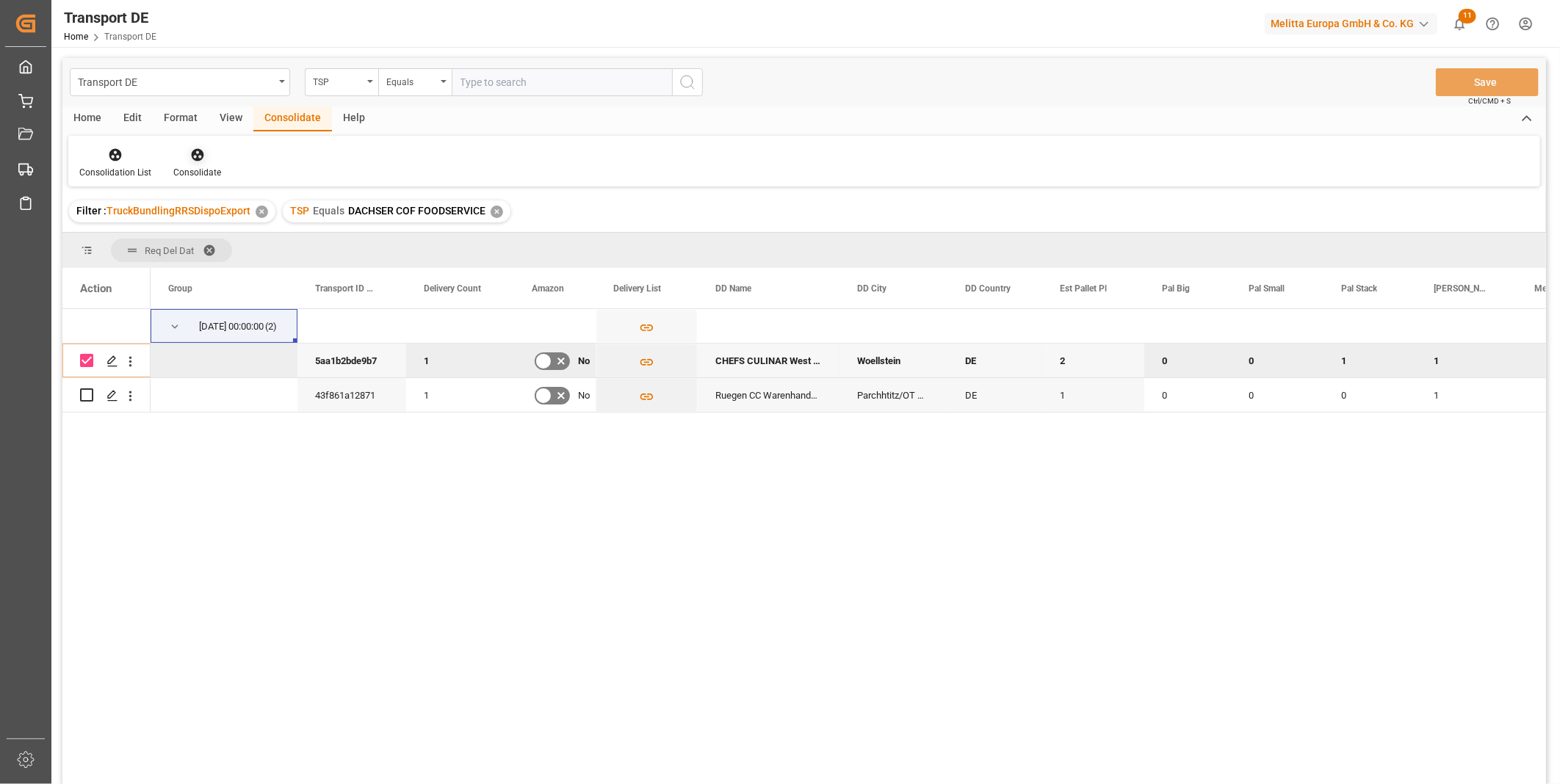
click at [191, 155] on icon at bounding box center [197, 155] width 12 height 12
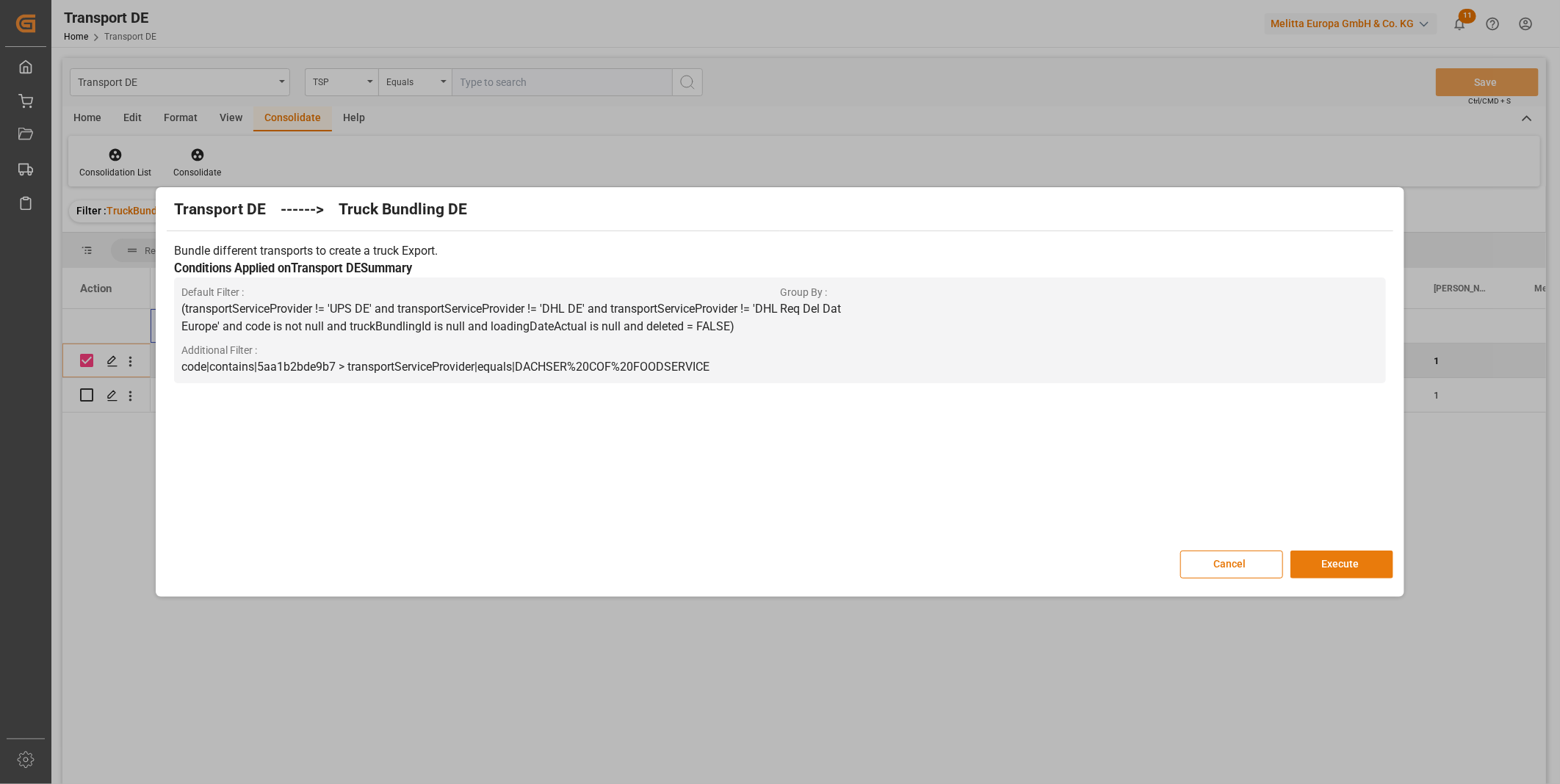
click at [1386, 566] on button "Execute" at bounding box center [1342, 565] width 103 height 28
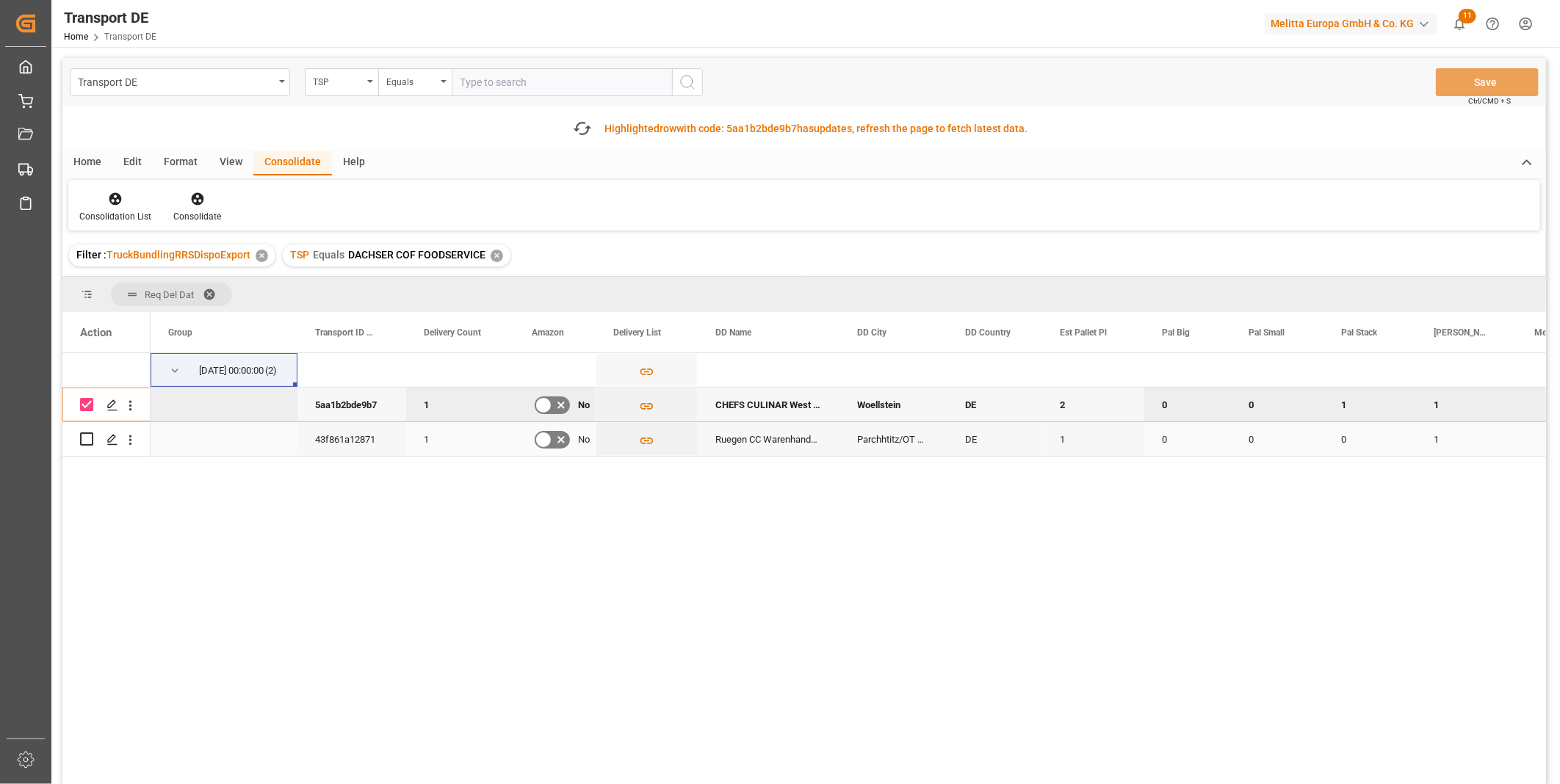
click at [89, 437] on input "Press Space to toggle row selection (unchecked)" at bounding box center [86, 439] width 13 height 13
checkbox input "true"
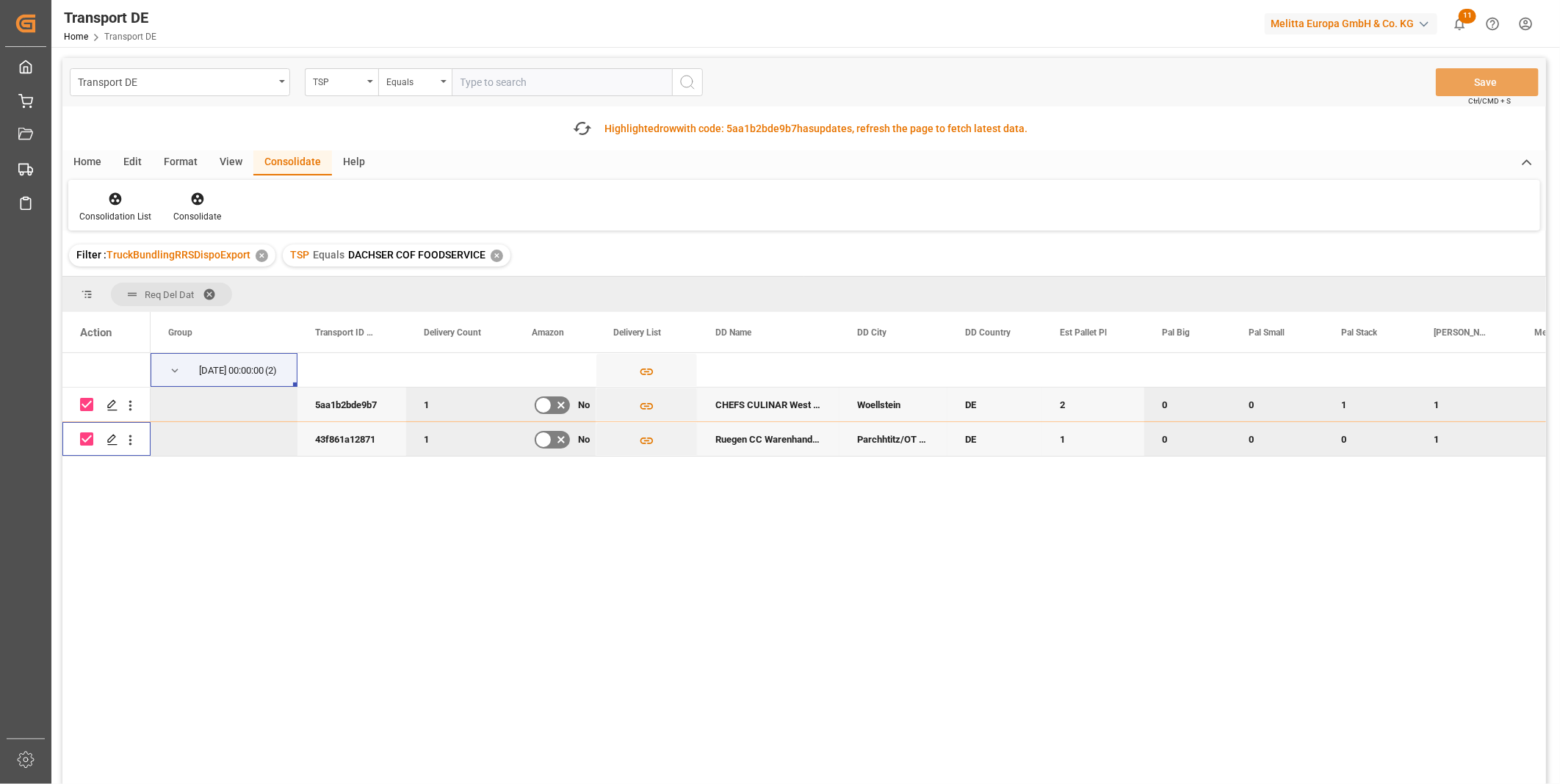
click at [86, 406] on input "Press Space to toggle row selection (checked)" at bounding box center [86, 404] width 13 height 13
checkbox input "false"
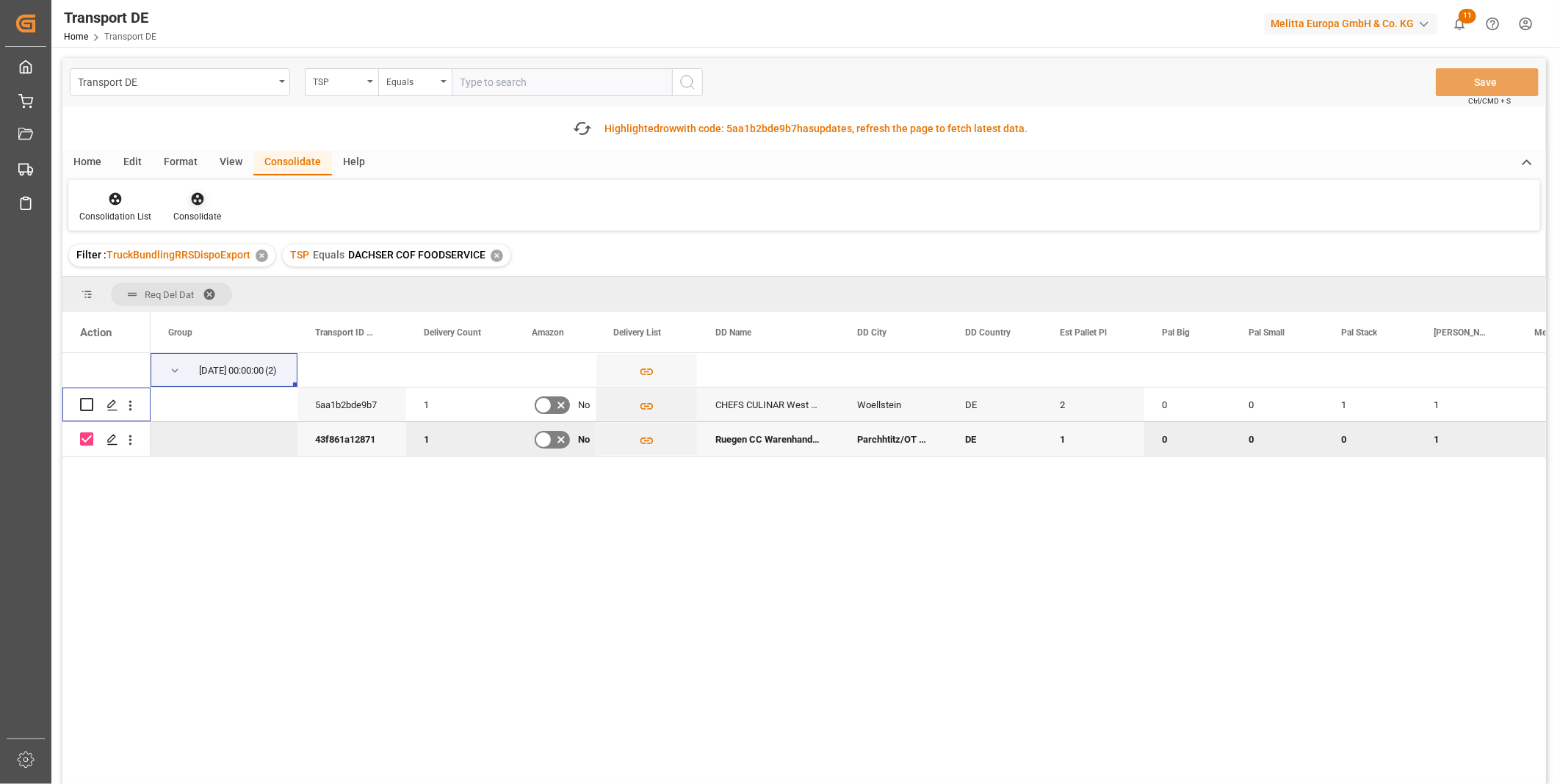
click at [178, 211] on div "Consolidate" at bounding box center [197, 217] width 48 height 13
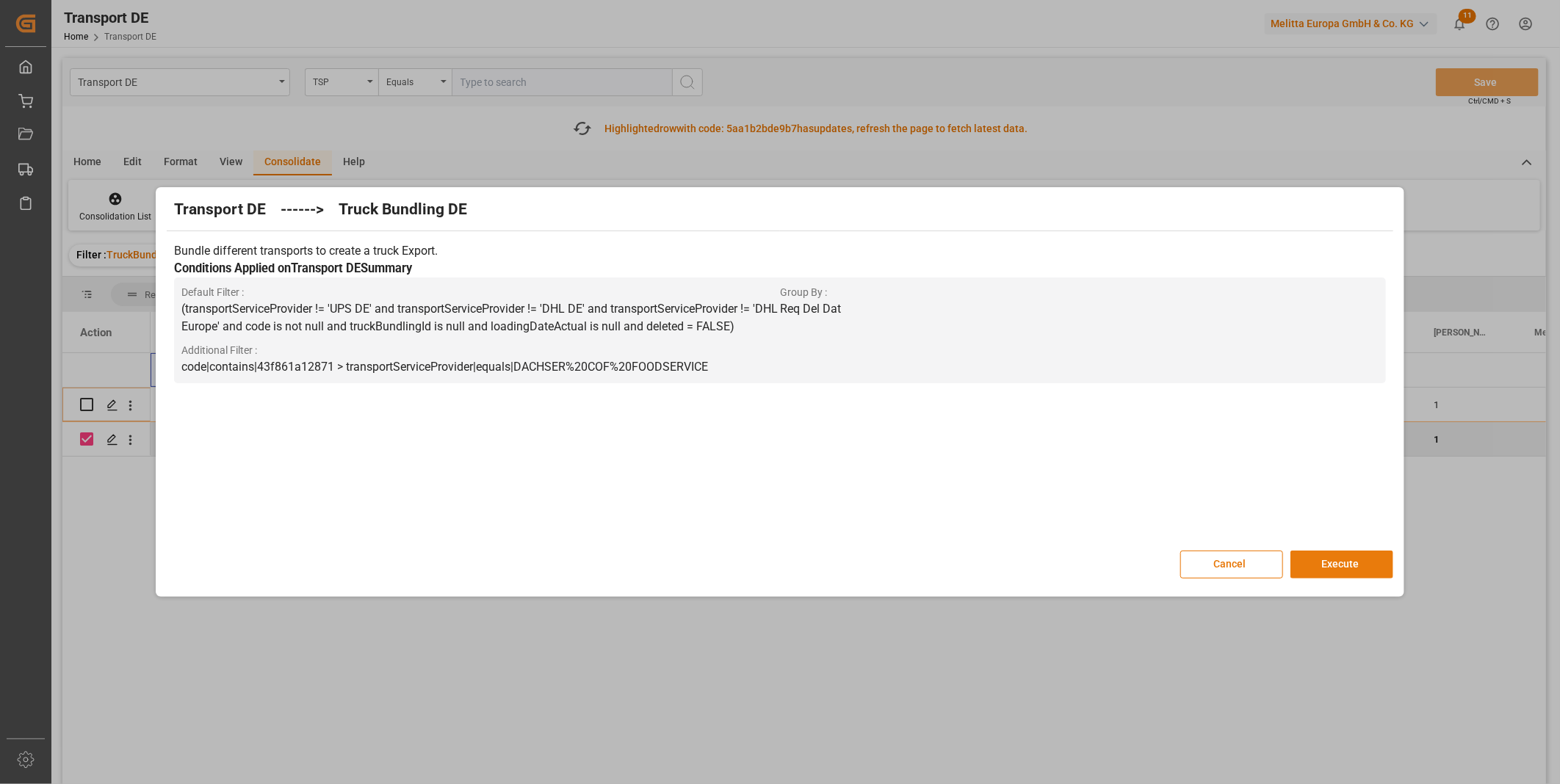
click at [1334, 560] on button "Execute" at bounding box center [1342, 565] width 103 height 28
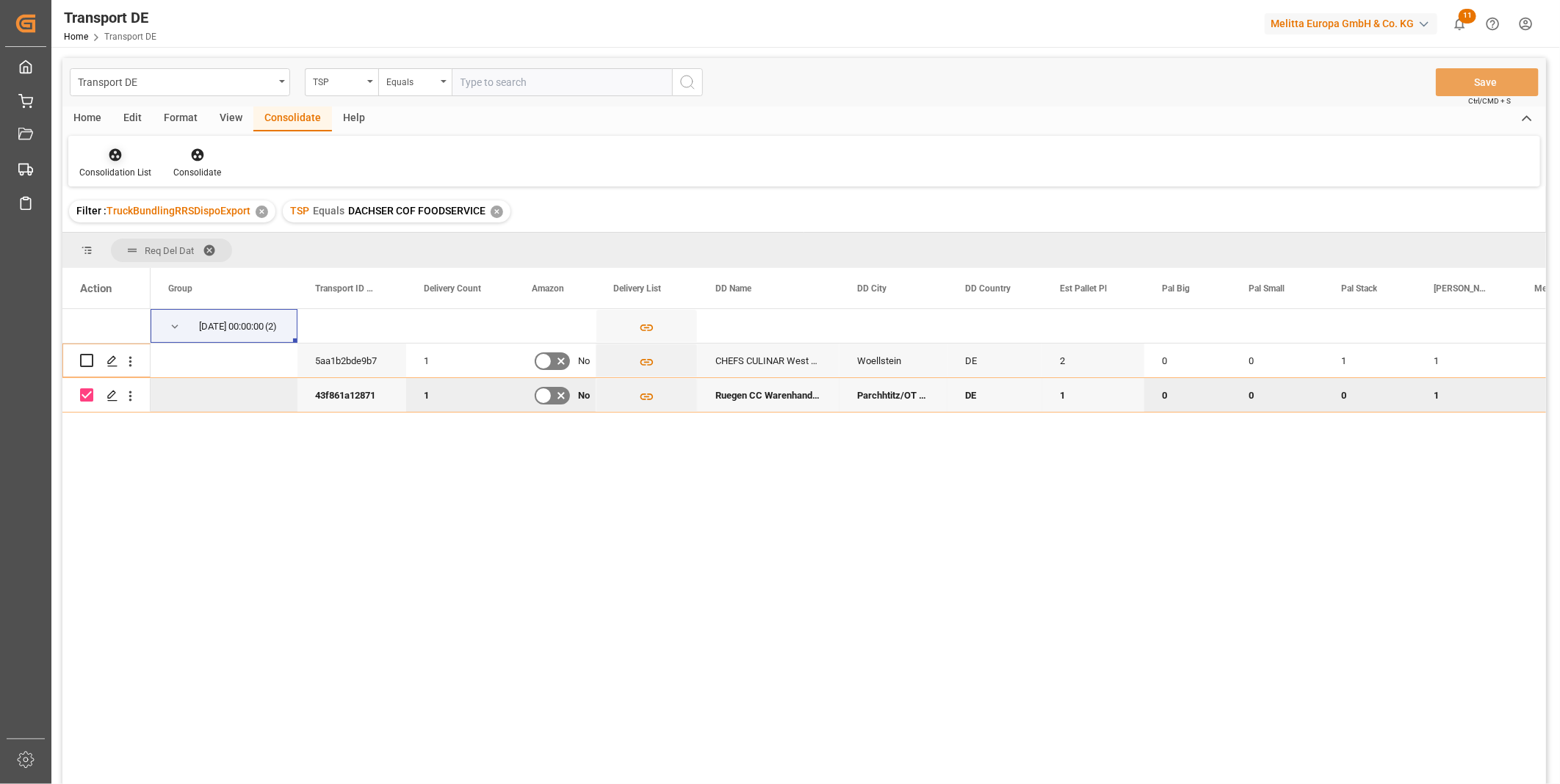
click at [104, 159] on div at bounding box center [114, 154] width 72 height 16
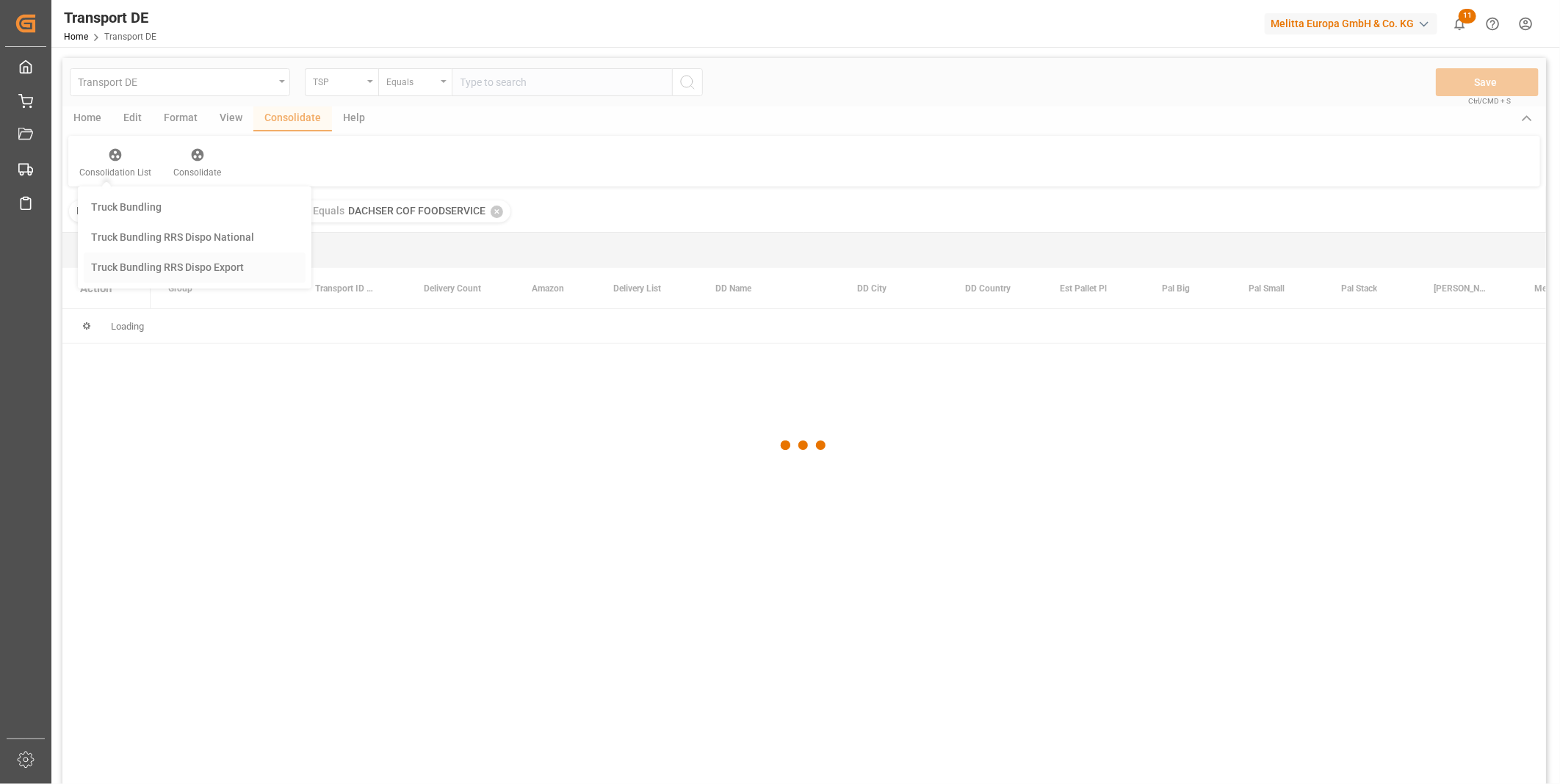
click at [170, 273] on div "Transport DE TSP Equals Save Ctrl/CMD + S Home Edit Format View Consolidate Hel…" at bounding box center [804, 440] width 1483 height 765
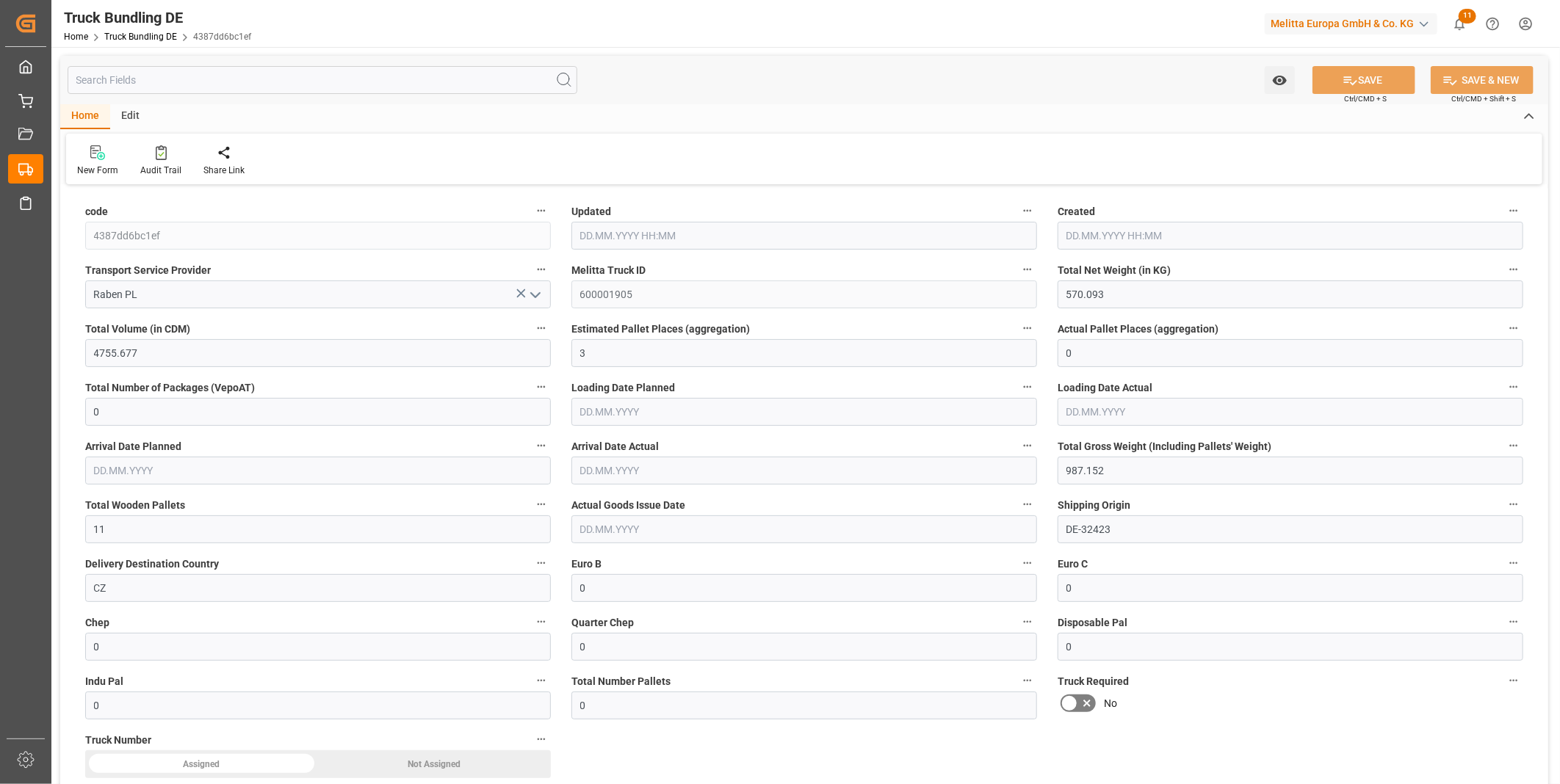
type input "570.093"
type input "4755.677"
type input "3"
type input "0"
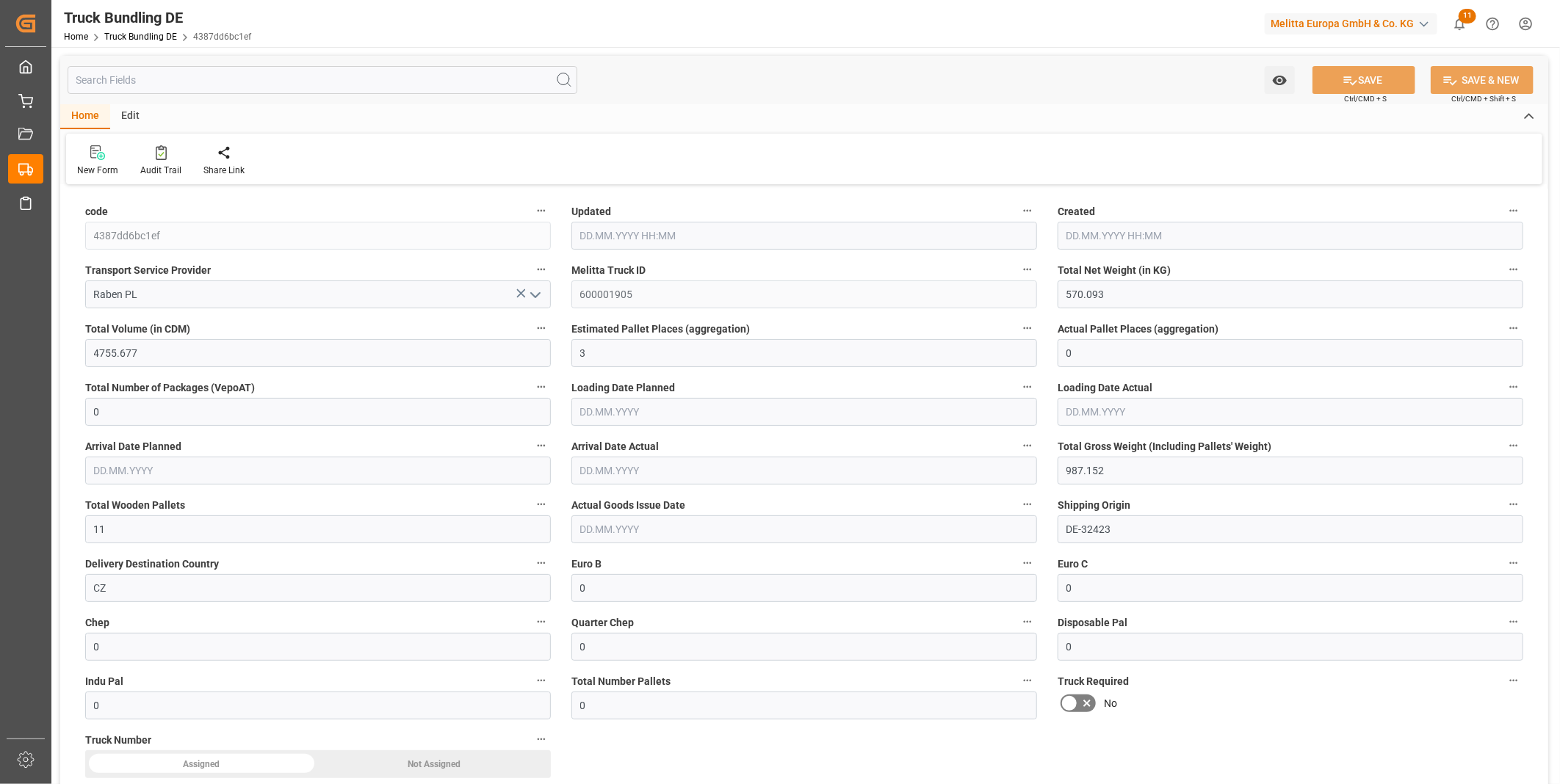
type input "987.152"
type input "11"
type input "0"
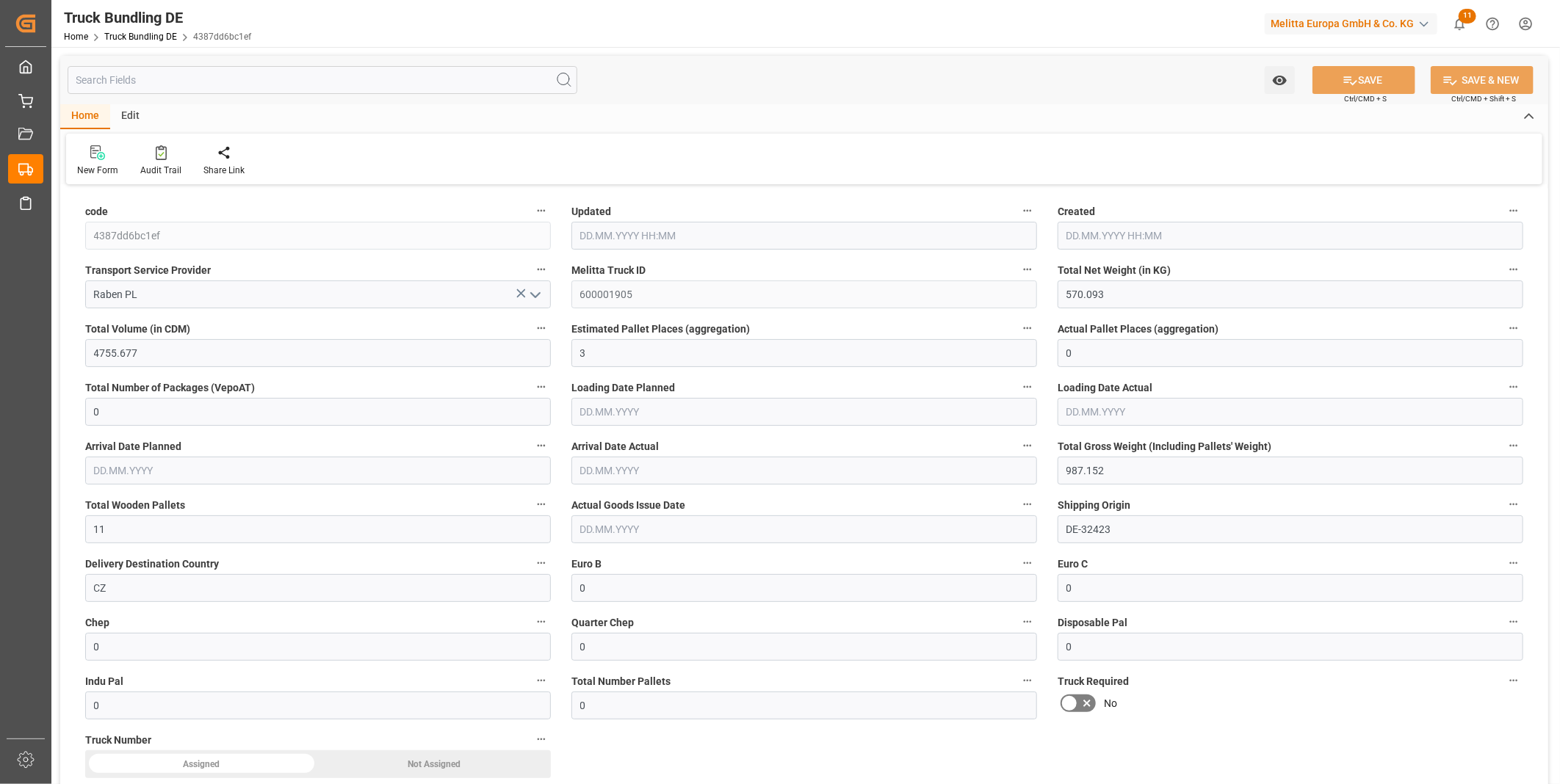
type input "0"
type input "22.08.2025 07:56"
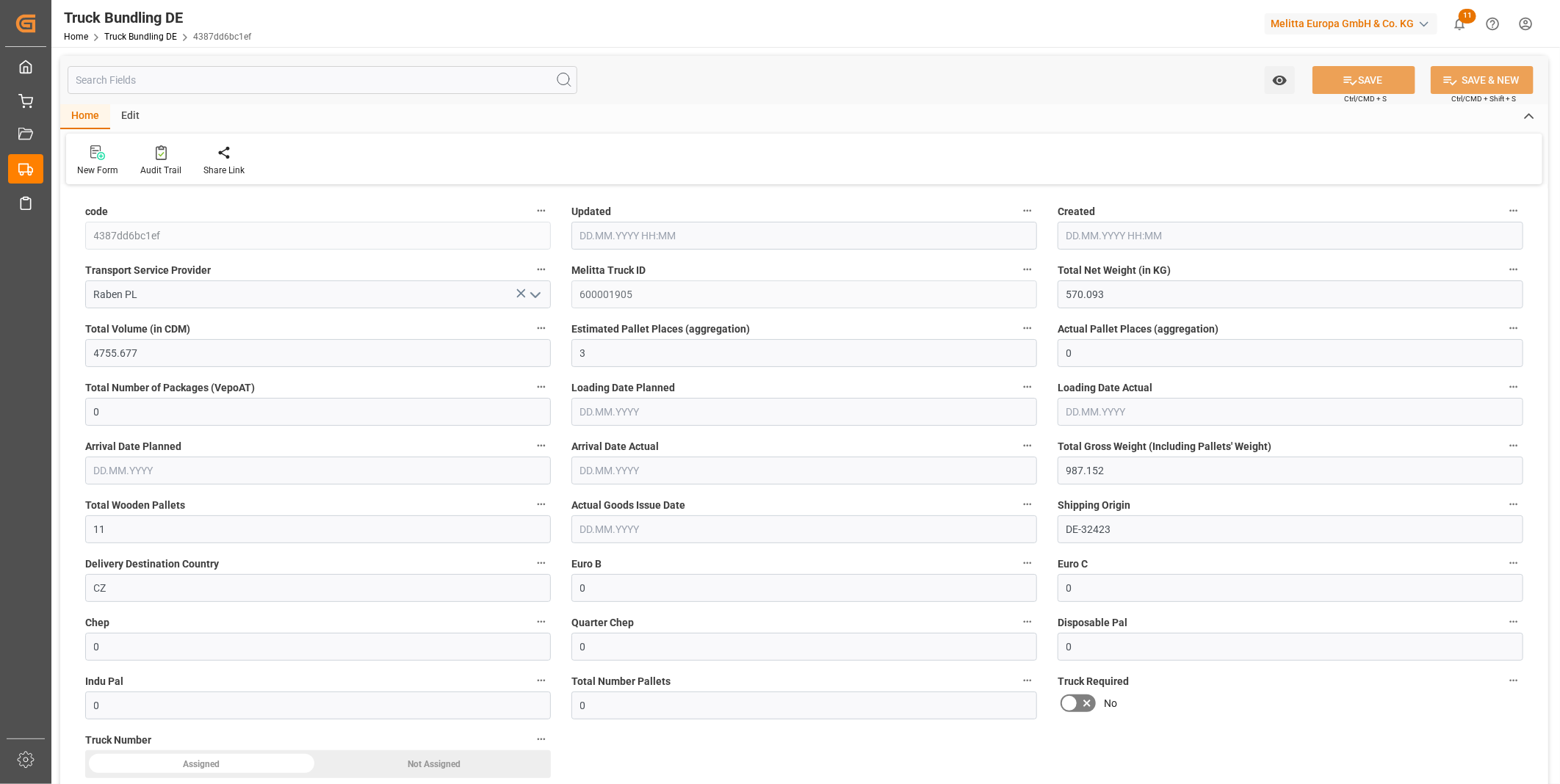
type input "22.08.2025 07:56"
type input "27.08.2025"
type input "29.08.2025"
type input "22.08.2025"
type input "22.08.2025 07:57"
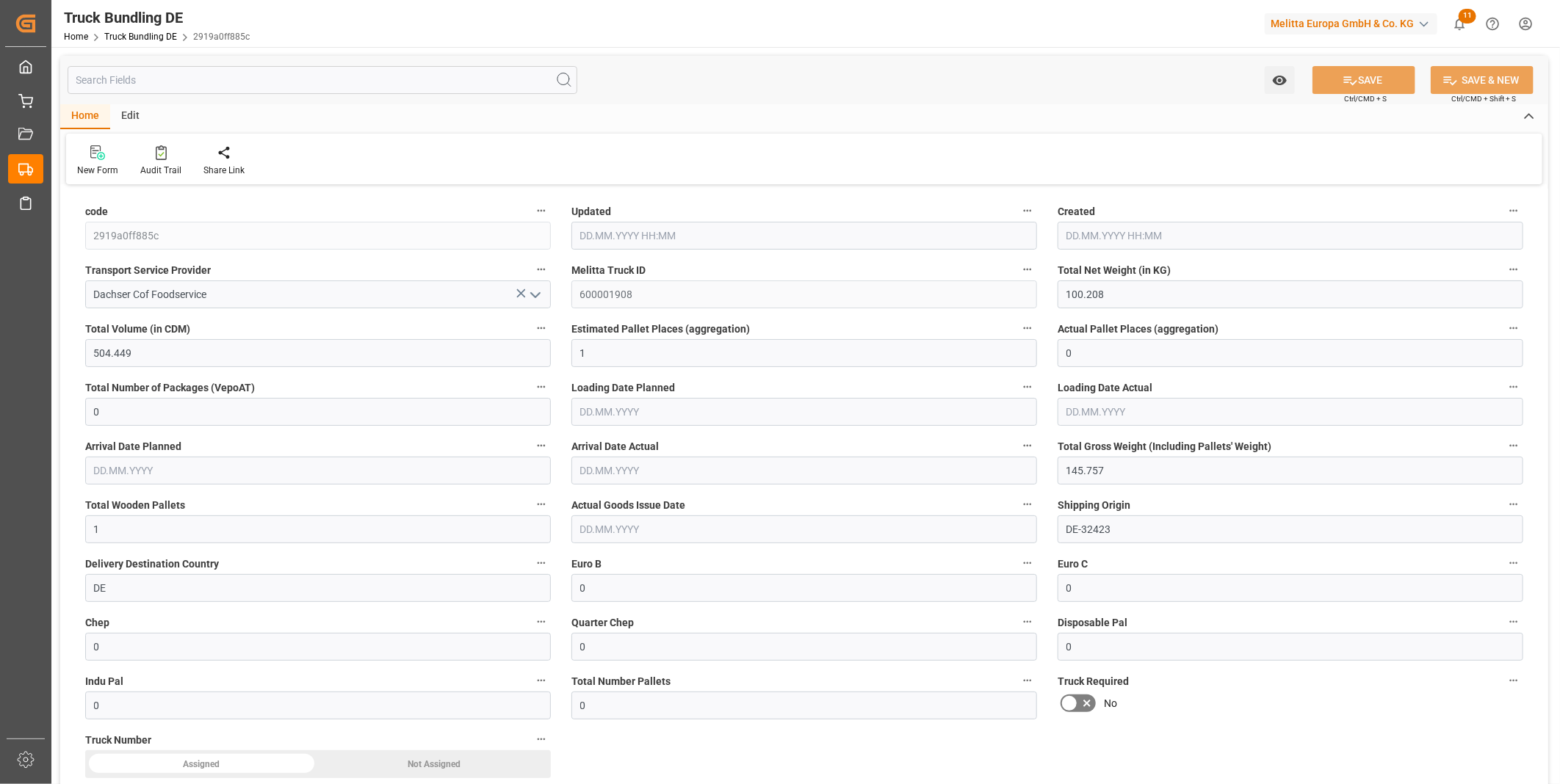
type input "22.08.2025 07:57"
type input "27.08.2025"
type input "29.08.2025"
type input "22.08.2025"
